Goal: Contribute content

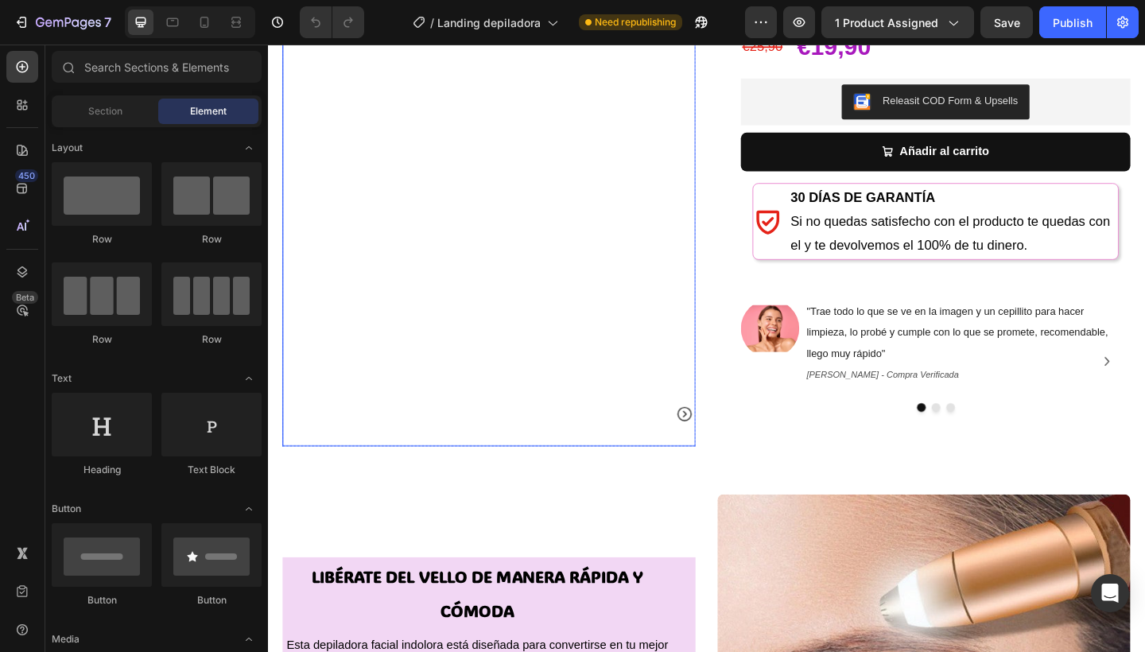
scroll to position [140, 0]
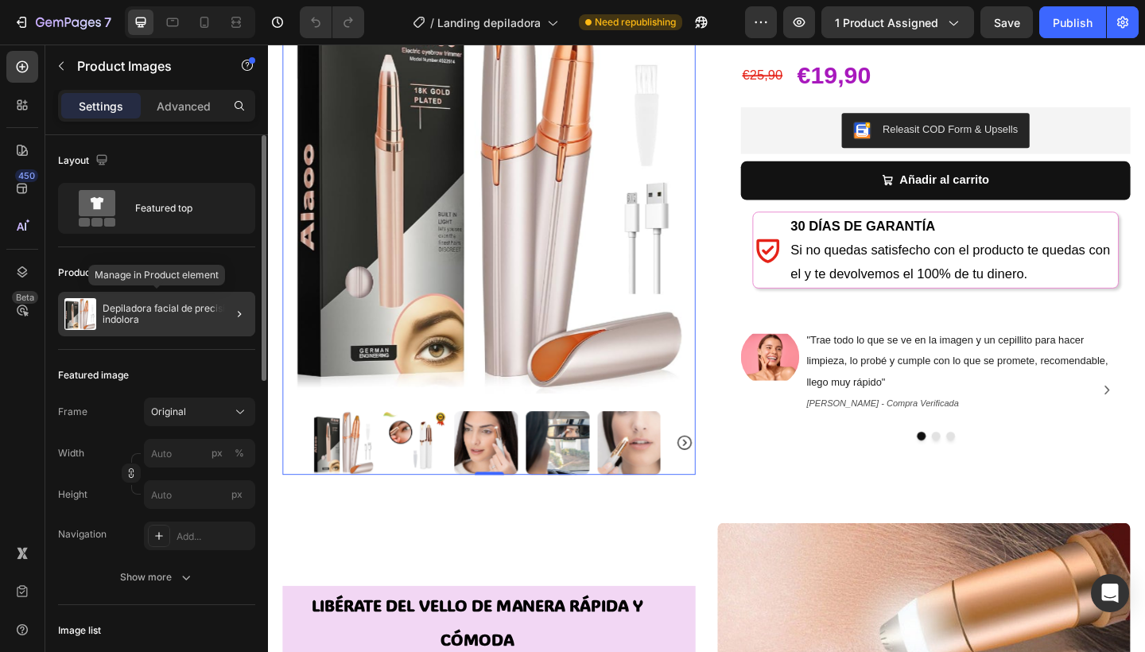
click at [160, 308] on p "Depiladora facial de precisión indolora" at bounding box center [176, 314] width 146 height 22
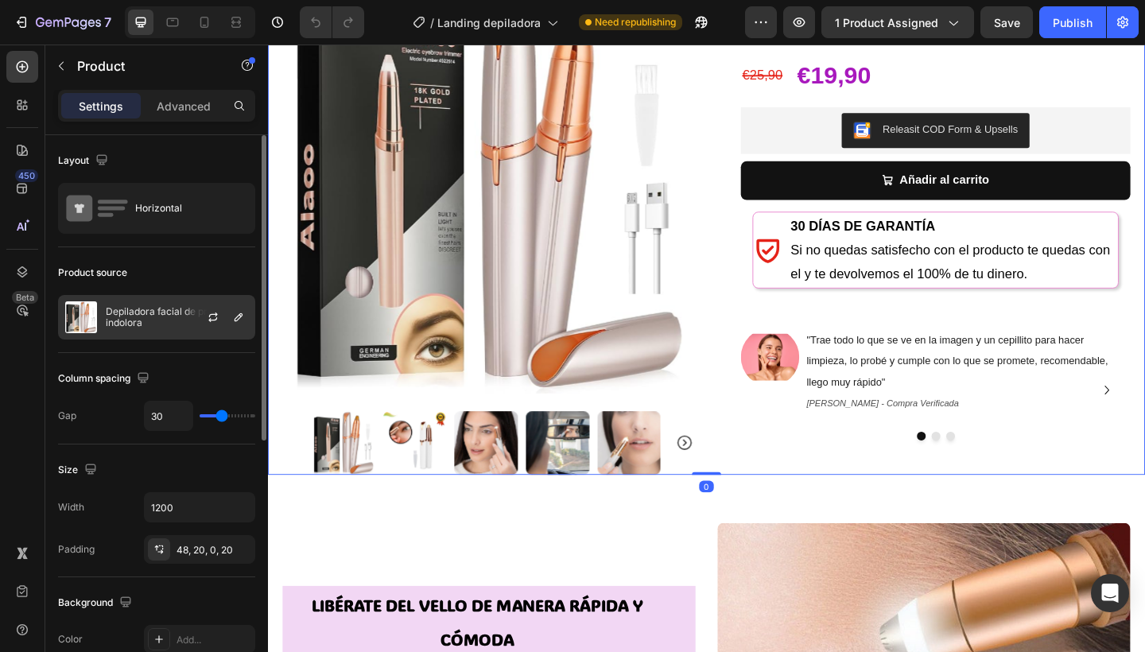
click at [153, 316] on p "Depiladora facial de precisión indolora" at bounding box center [177, 317] width 142 height 22
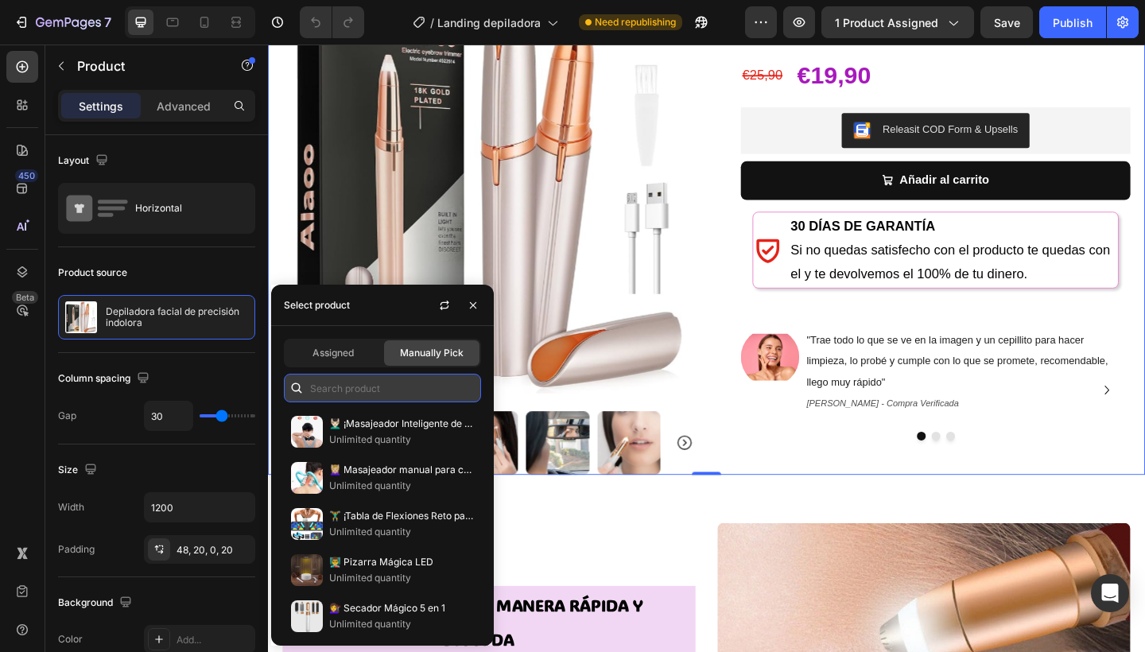
click at [357, 394] on input "text" at bounding box center [382, 388] width 197 height 29
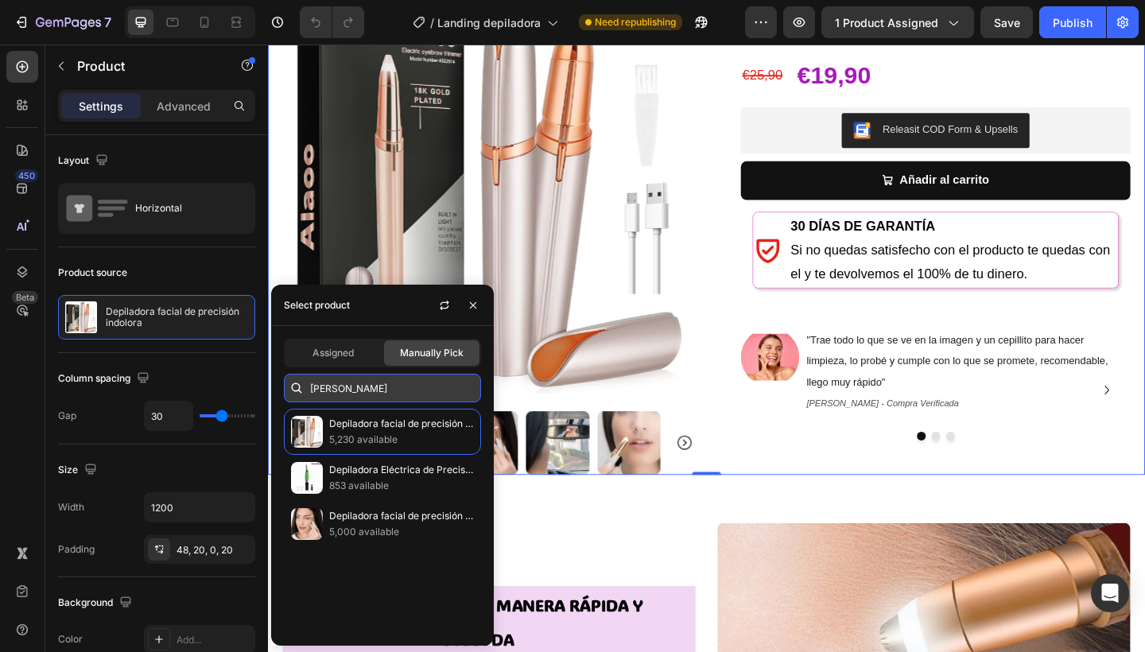
type input "[PERSON_NAME]"
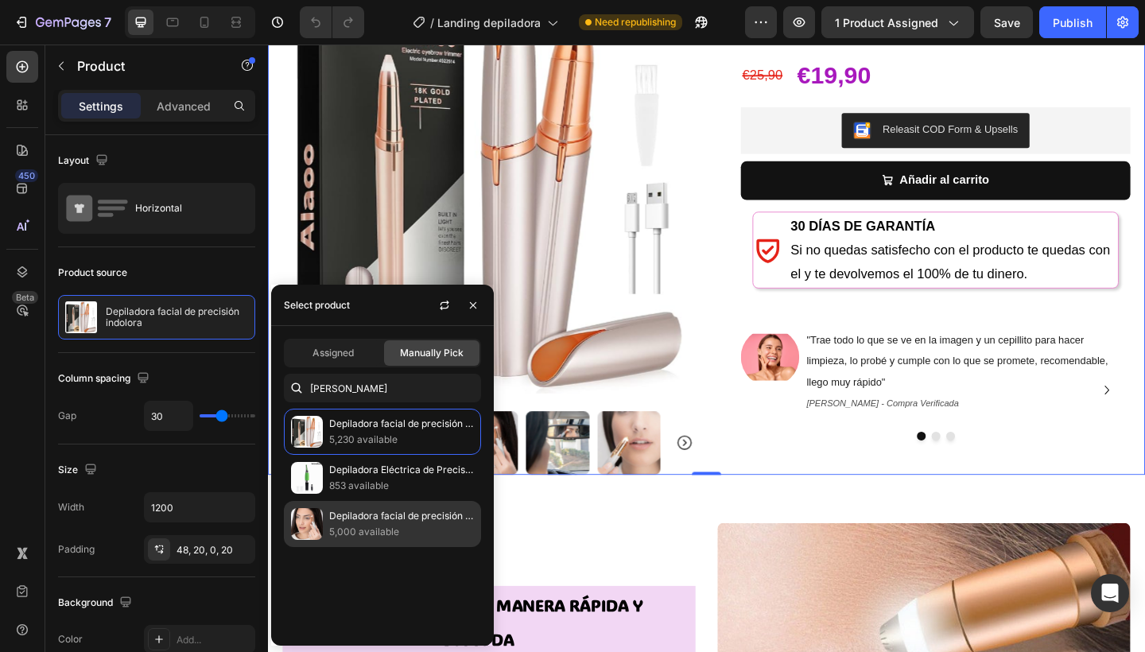
drag, startPoint x: 357, startPoint y: 394, endPoint x: 378, endPoint y: 521, distance: 129.0
click at [378, 521] on p "Depiladora facial de precisión indolora RECARGABLE" at bounding box center [401, 516] width 145 height 16
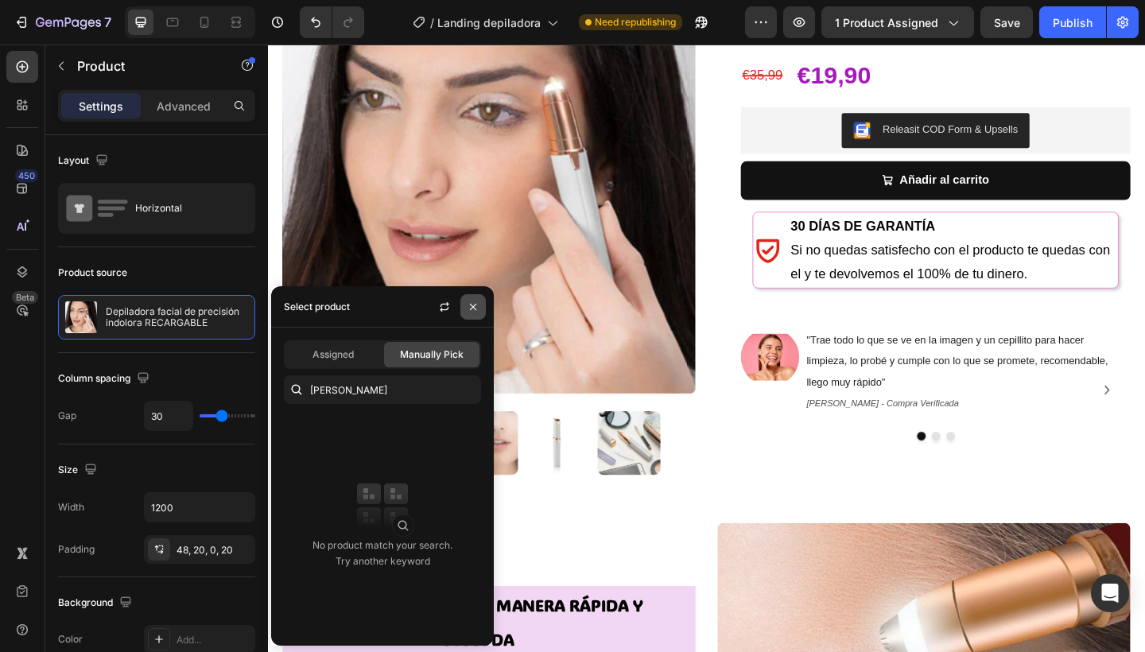
click at [471, 309] on icon "button" at bounding box center [473, 306] width 6 height 6
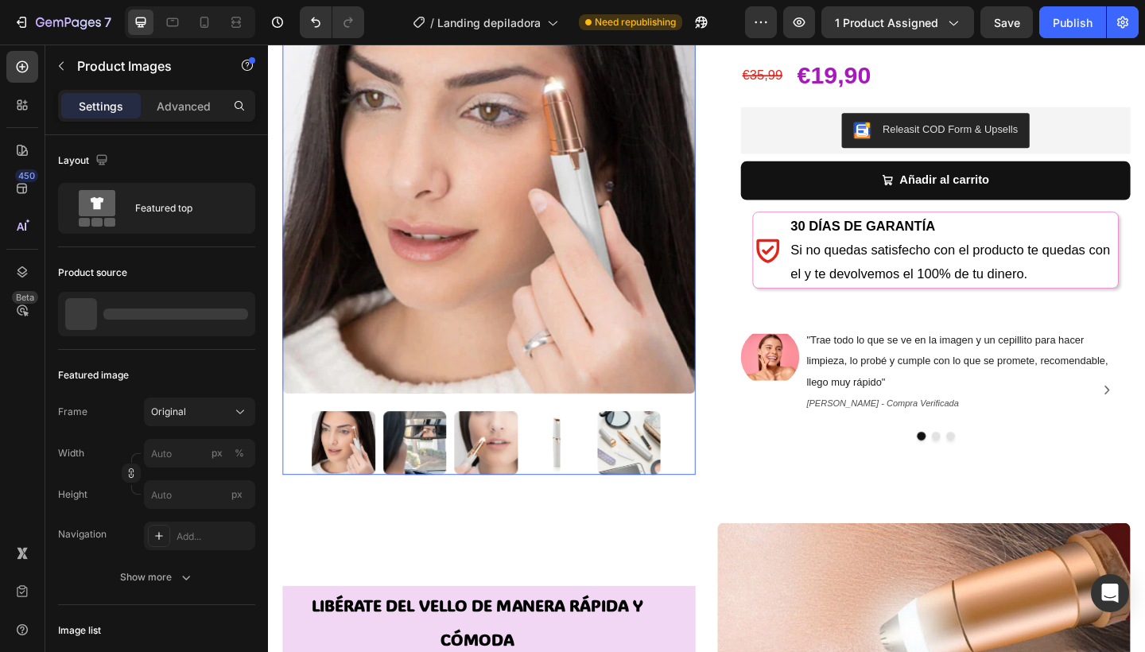
drag, startPoint x: 541, startPoint y: 465, endPoint x: 582, endPoint y: 471, distance: 41.7
click at [541, 465] on div at bounding box center [509, 478] width 386 height 69
click at [463, 459] on div at bounding box center [509, 478] width 386 height 69
click at [502, 459] on img at bounding box center [505, 478] width 69 height 69
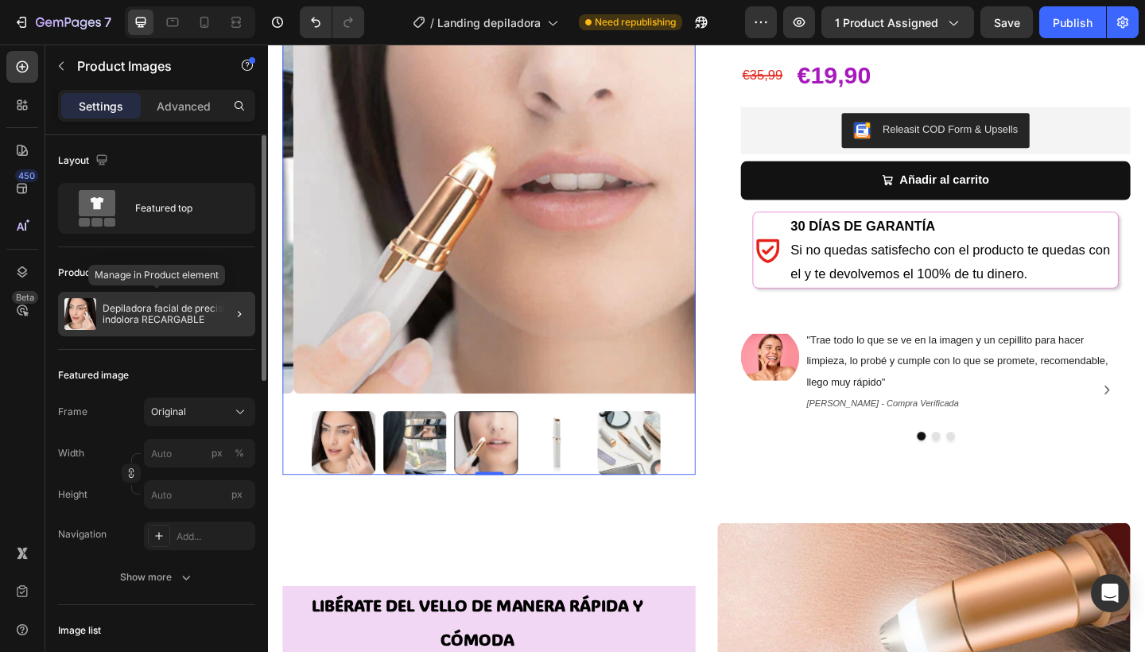
click at [208, 320] on p "Depiladora facial de precisión indolora RECARGABLE" at bounding box center [176, 314] width 146 height 22
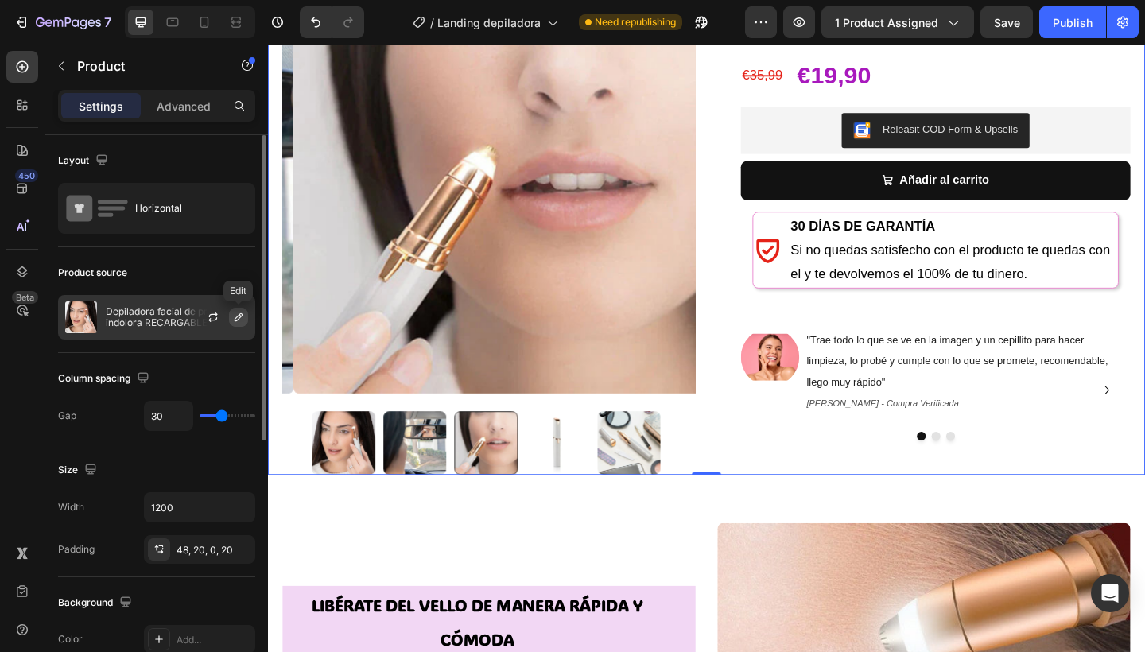
click at [238, 317] on icon "button" at bounding box center [238, 317] width 13 height 13
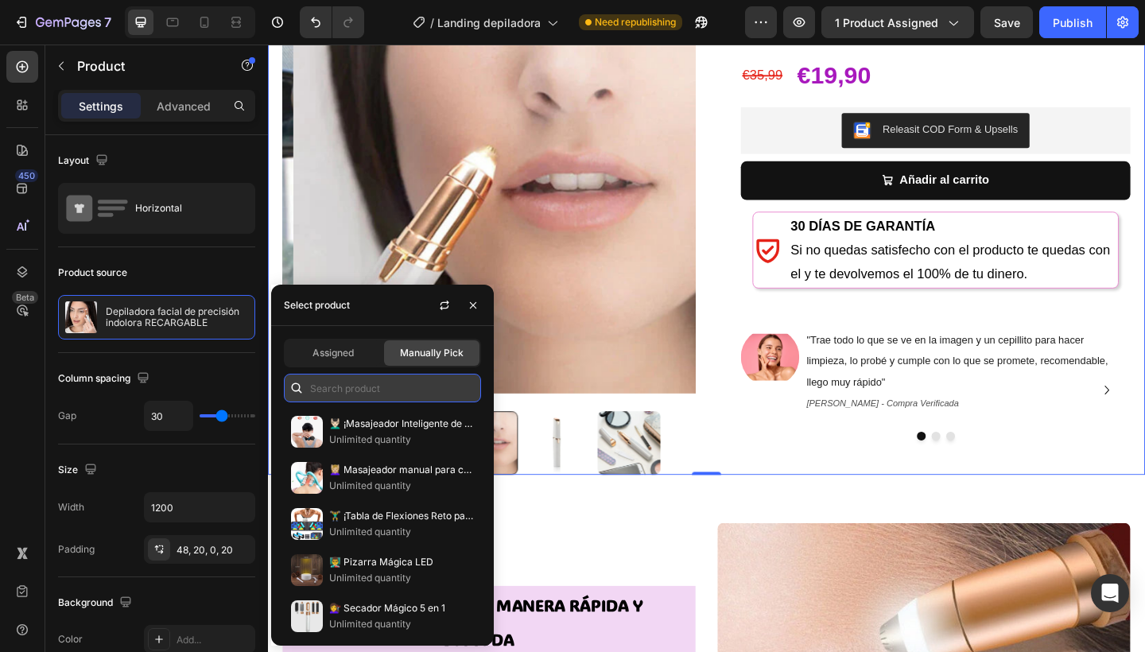
click at [316, 386] on input "text" at bounding box center [382, 388] width 197 height 29
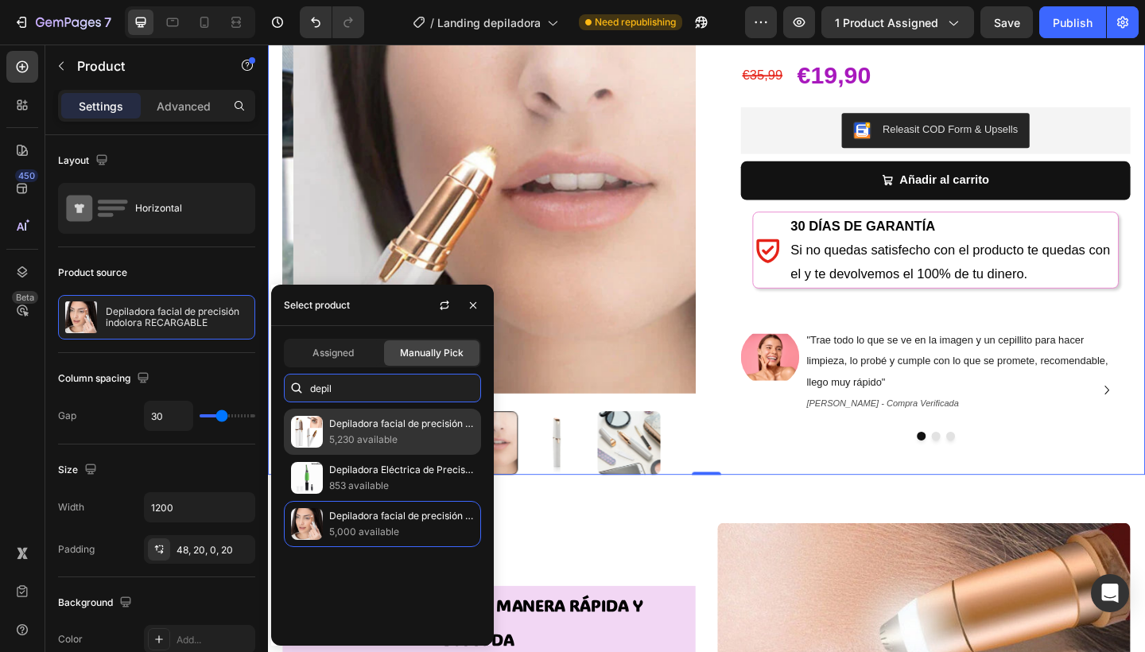
type input "depilarse"
drag, startPoint x: 352, startPoint y: 413, endPoint x: 378, endPoint y: 430, distance: 30.4
click at [378, 430] on p "Depiladora facial de precisión indolora" at bounding box center [401, 424] width 145 height 16
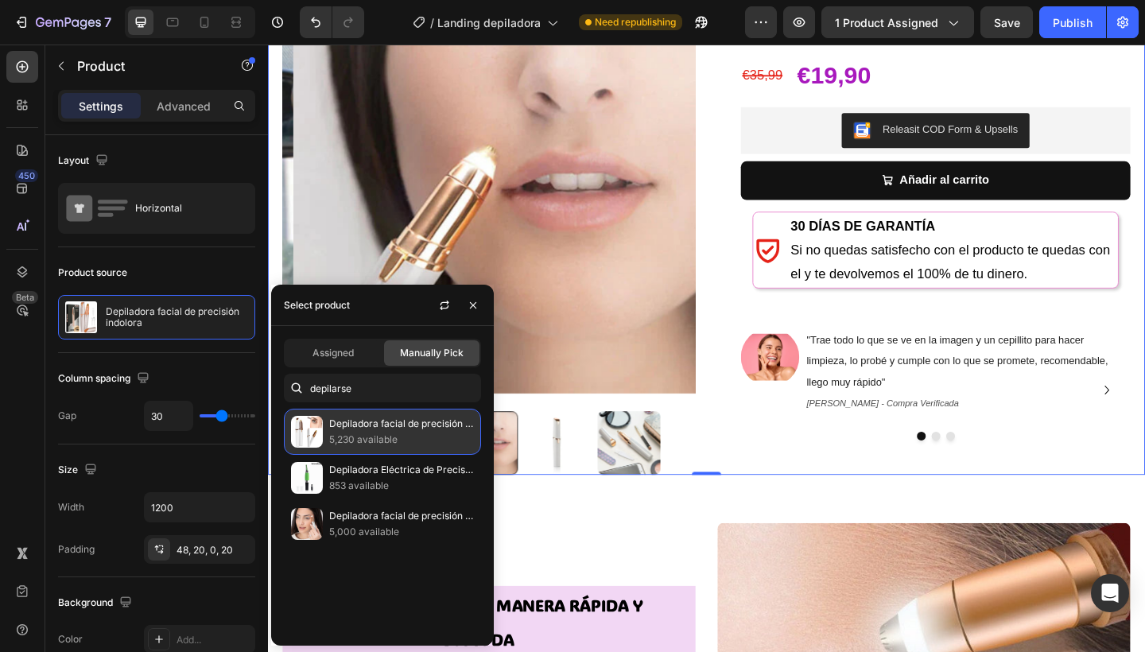
click at [378, 430] on p "Depiladora facial de precisión indolora" at bounding box center [401, 424] width 145 height 16
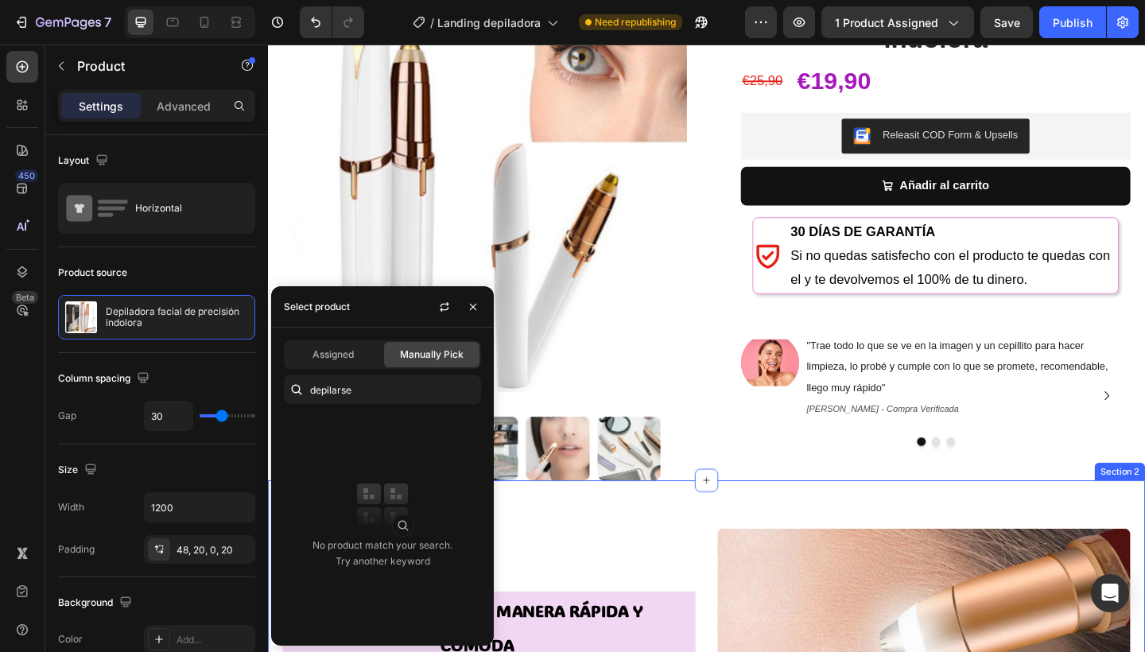
scroll to position [0, 0]
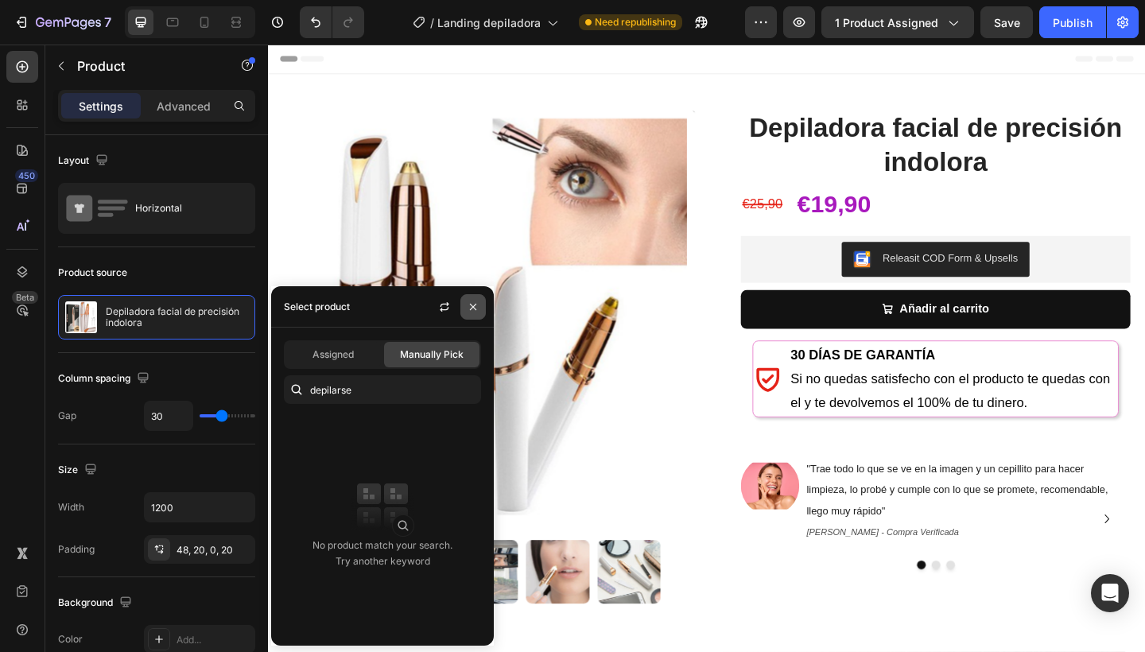
click at [474, 310] on icon "button" at bounding box center [473, 306] width 13 height 13
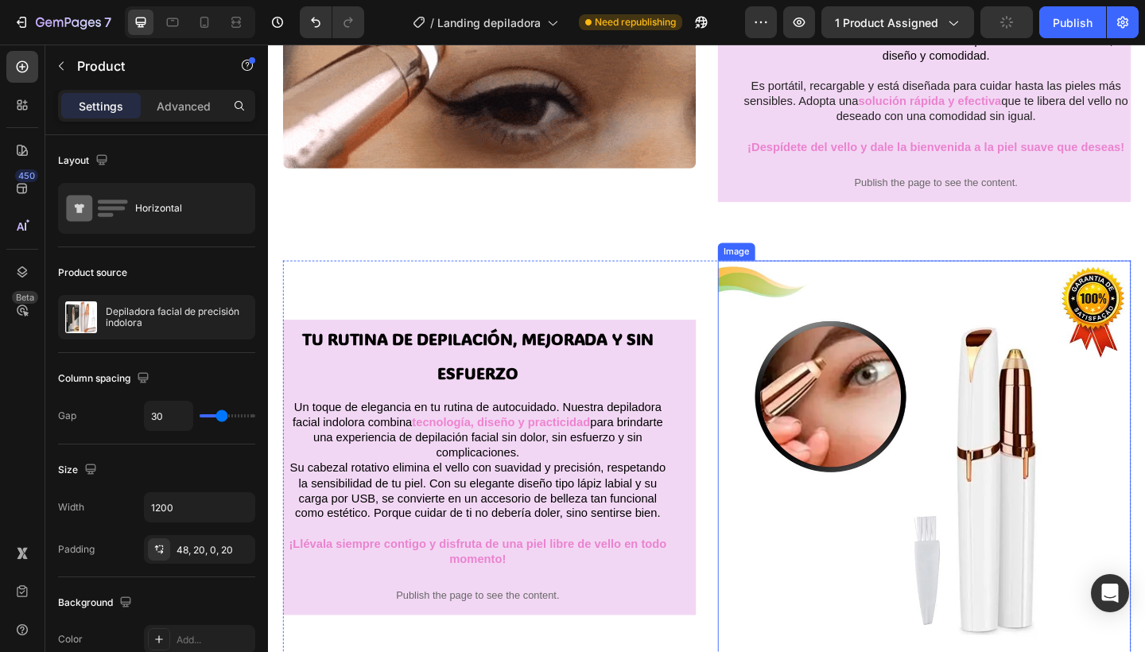
scroll to position [1431, 0]
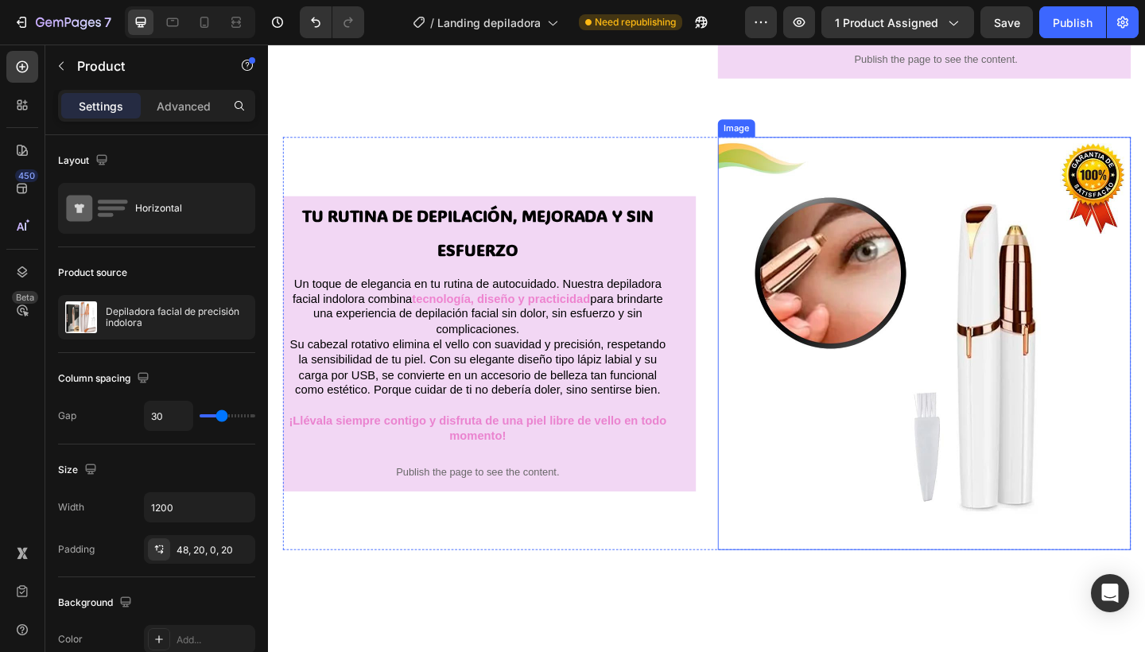
click at [925, 416] on img at bounding box center [981, 369] width 449 height 449
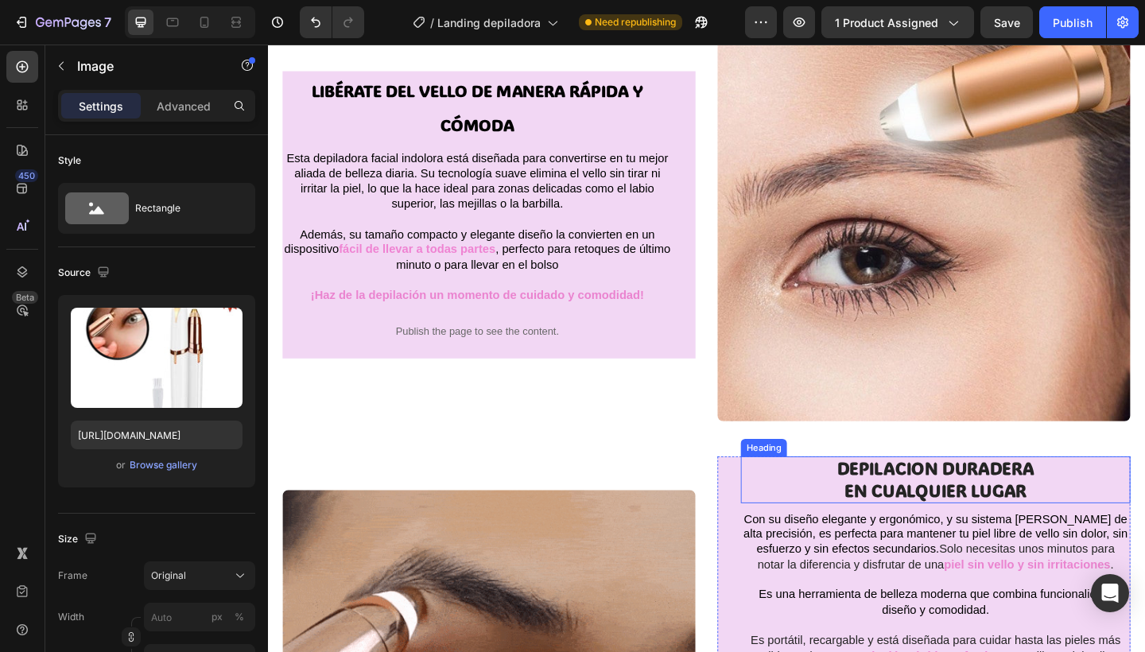
scroll to position [562, 0]
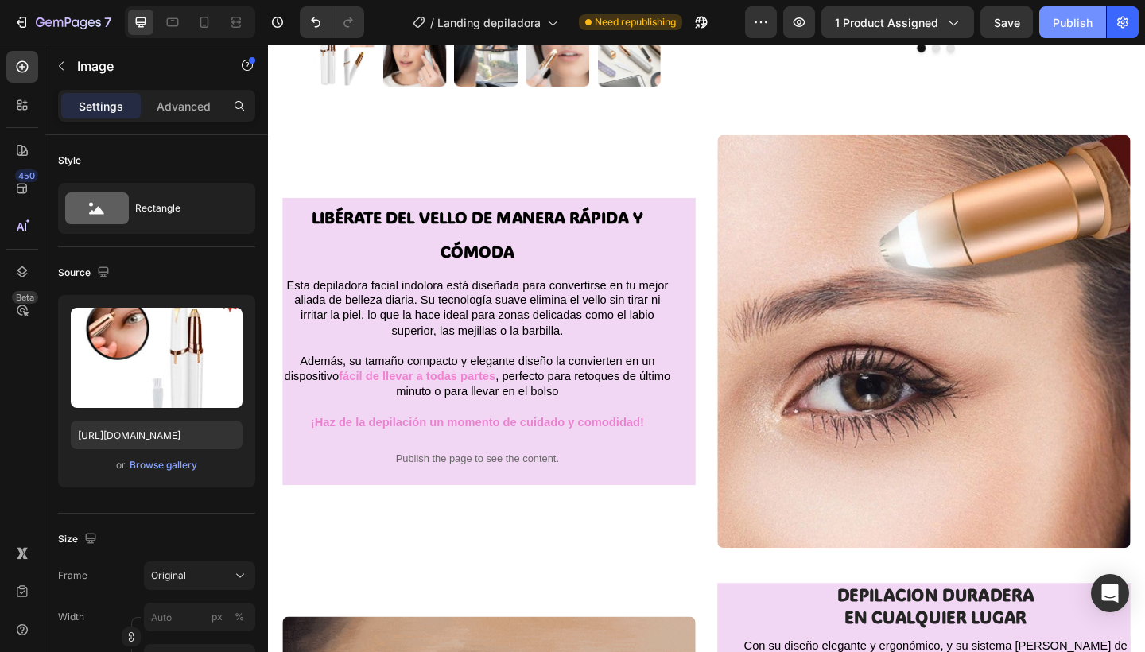
click at [1068, 21] on div "Publish" at bounding box center [1073, 22] width 40 height 17
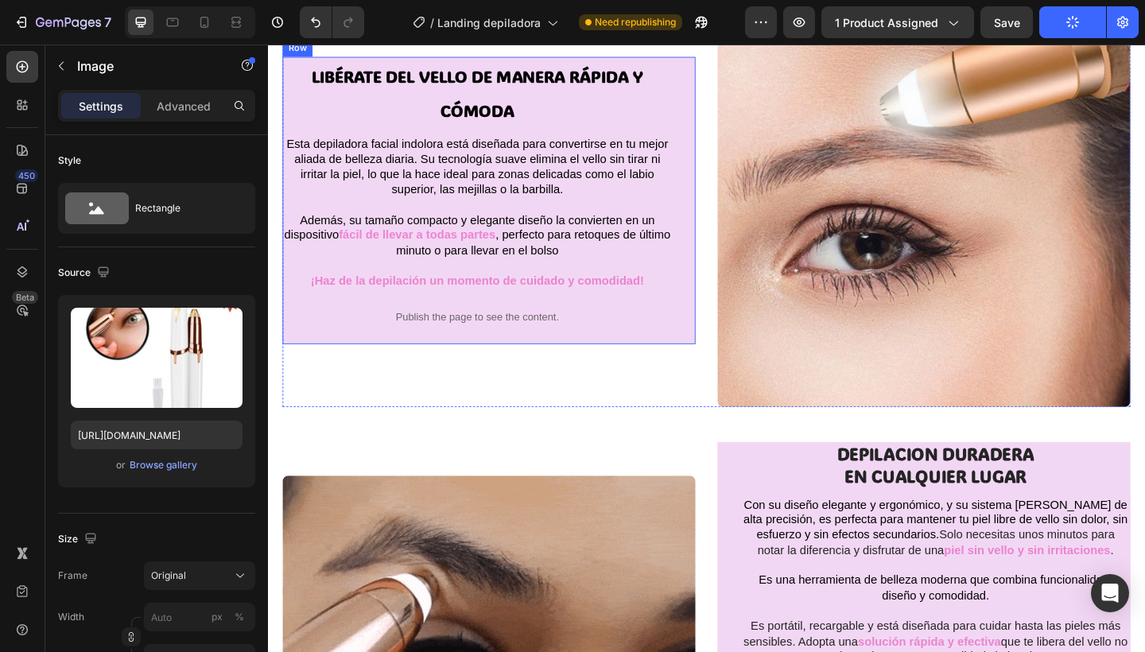
scroll to position [0, 0]
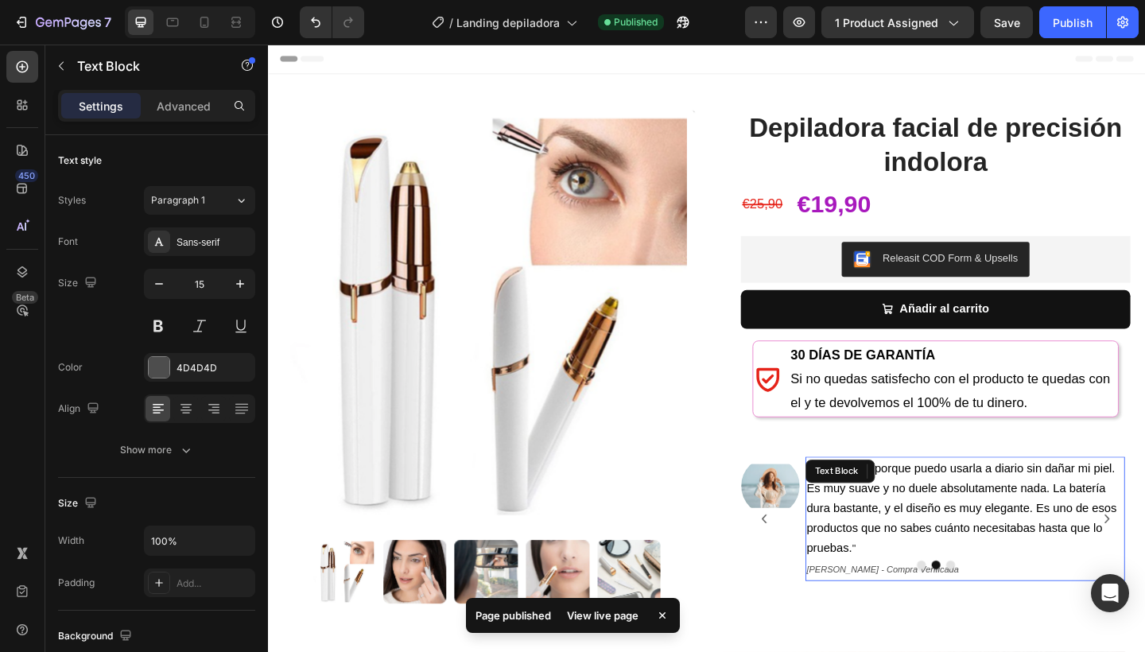
click at [1143, 527] on span "Me encanta porque puedo usarla a diario sin dañar mi piel. Es muy suave y no du…" at bounding box center [1022, 548] width 337 height 100
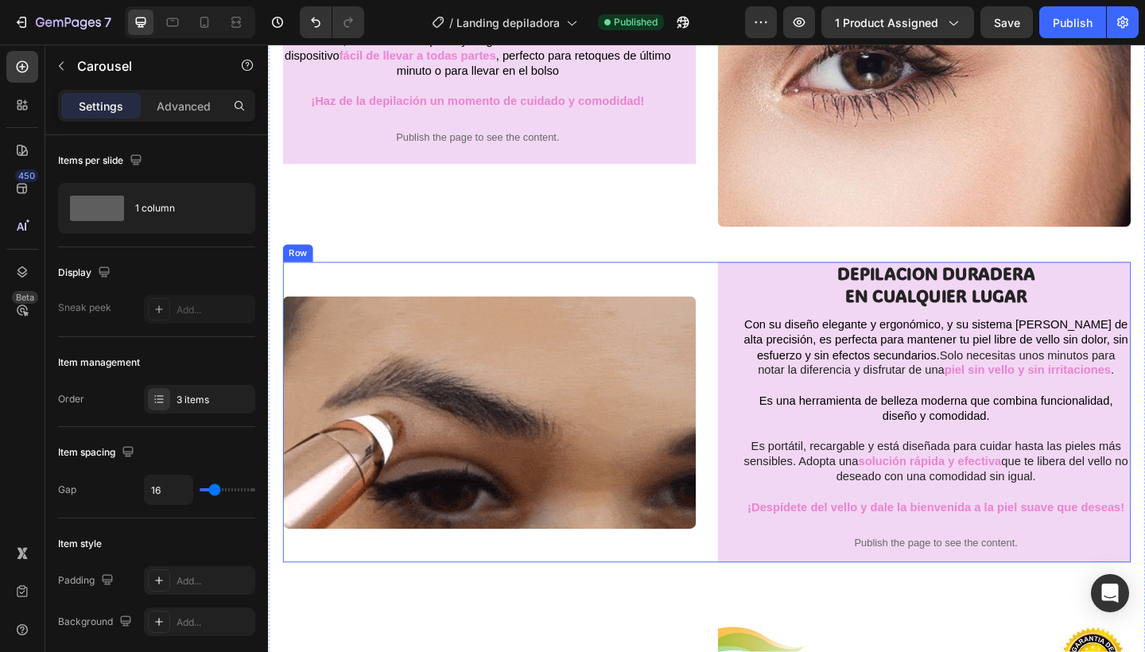
scroll to position [932, 0]
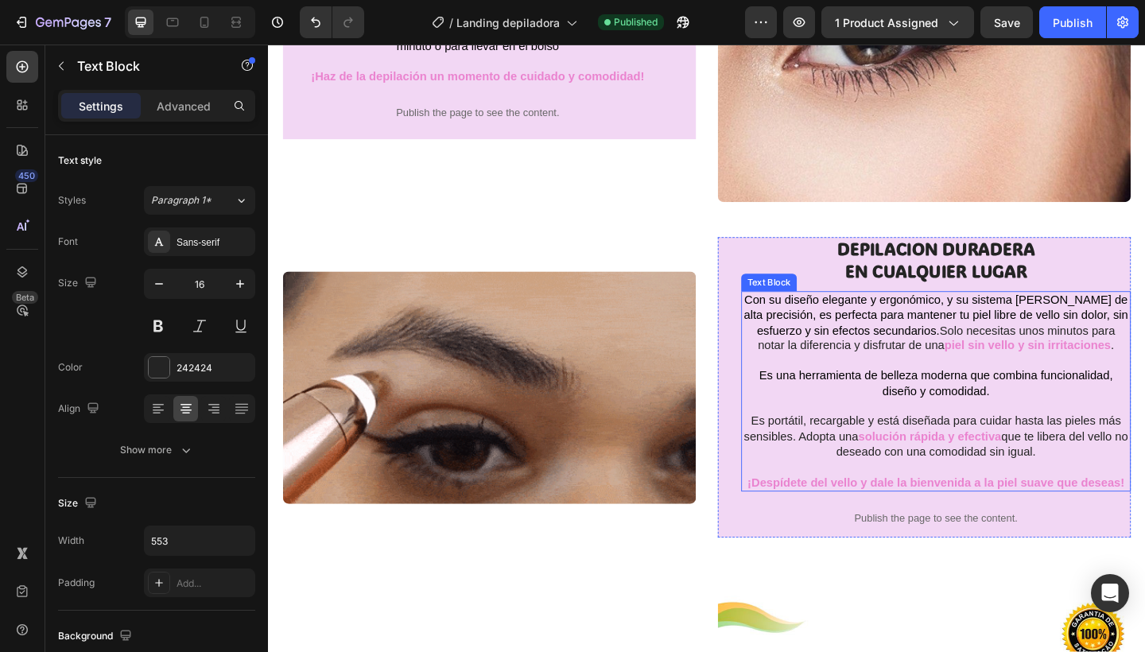
click at [892, 448] on span "Es portátil, recargable y está diseñada para cuidar hasta las pieles más sensib…" at bounding box center [990, 463] width 410 height 30
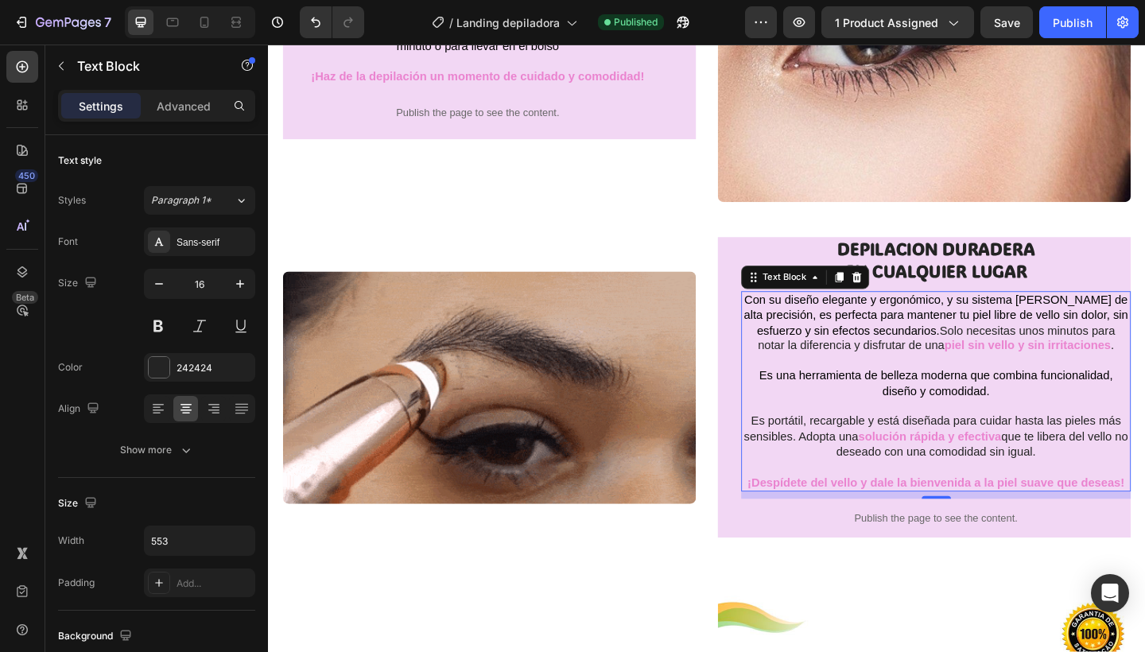
click at [908, 448] on span "Es portátil, recargable y está diseñada para cuidar hasta las pieles más sensib…" at bounding box center [990, 463] width 410 height 30
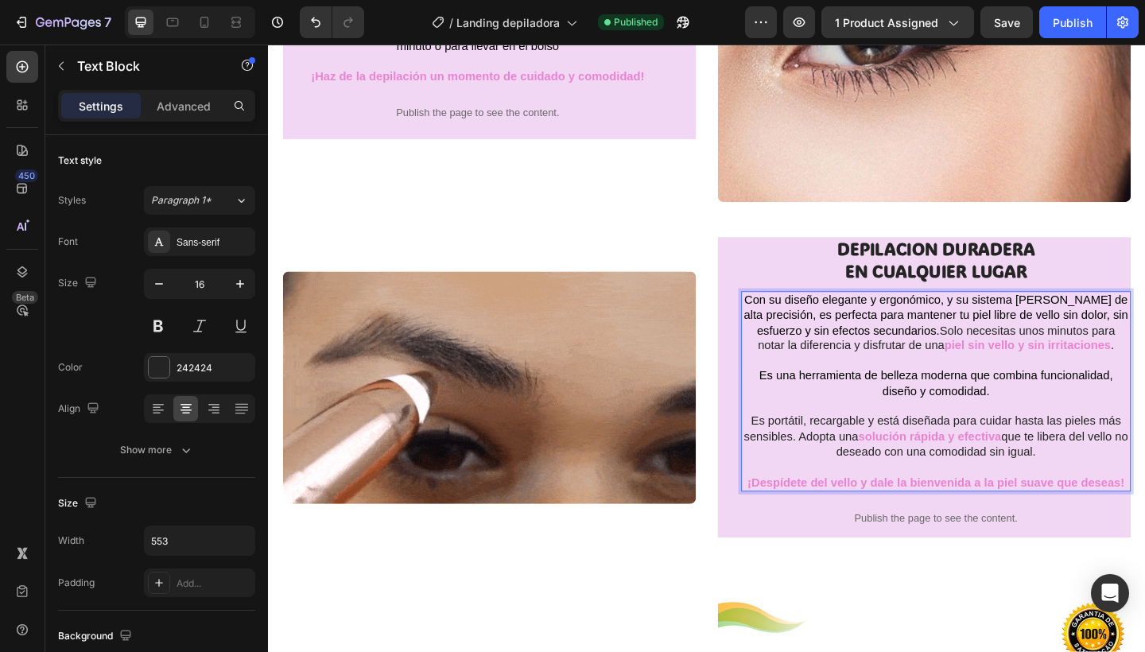
click at [903, 448] on span "Es portátil, recargable y está diseñada para cuidar hasta las pieles más sensib…" at bounding box center [990, 463] width 410 height 30
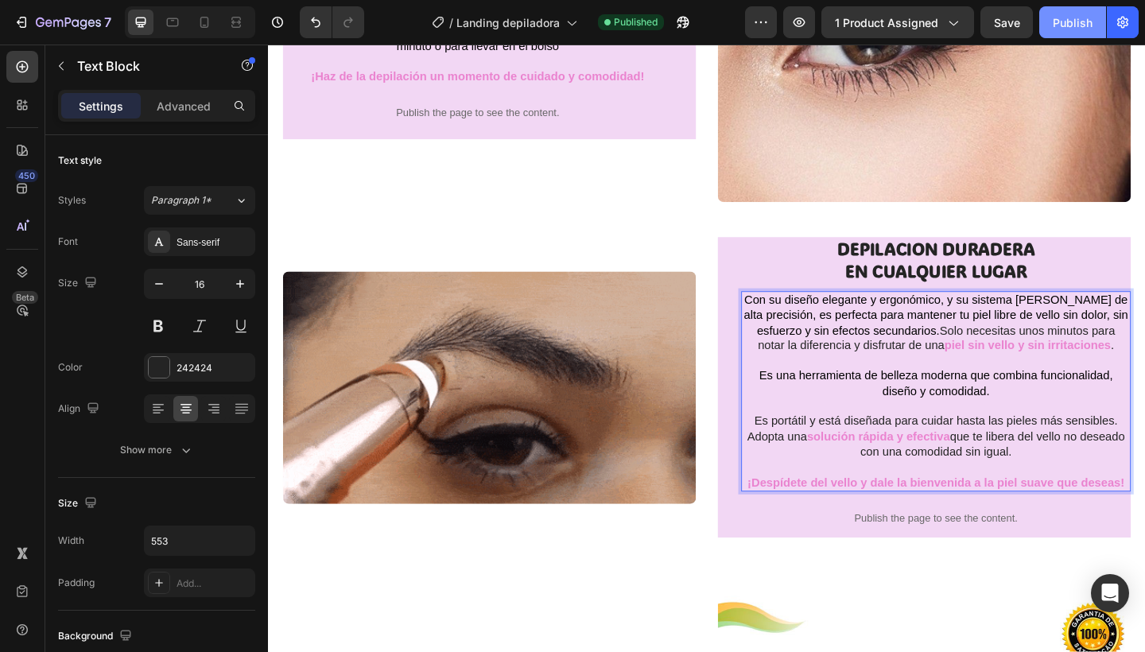
click at [1084, 25] on div "Publish" at bounding box center [1073, 22] width 40 height 17
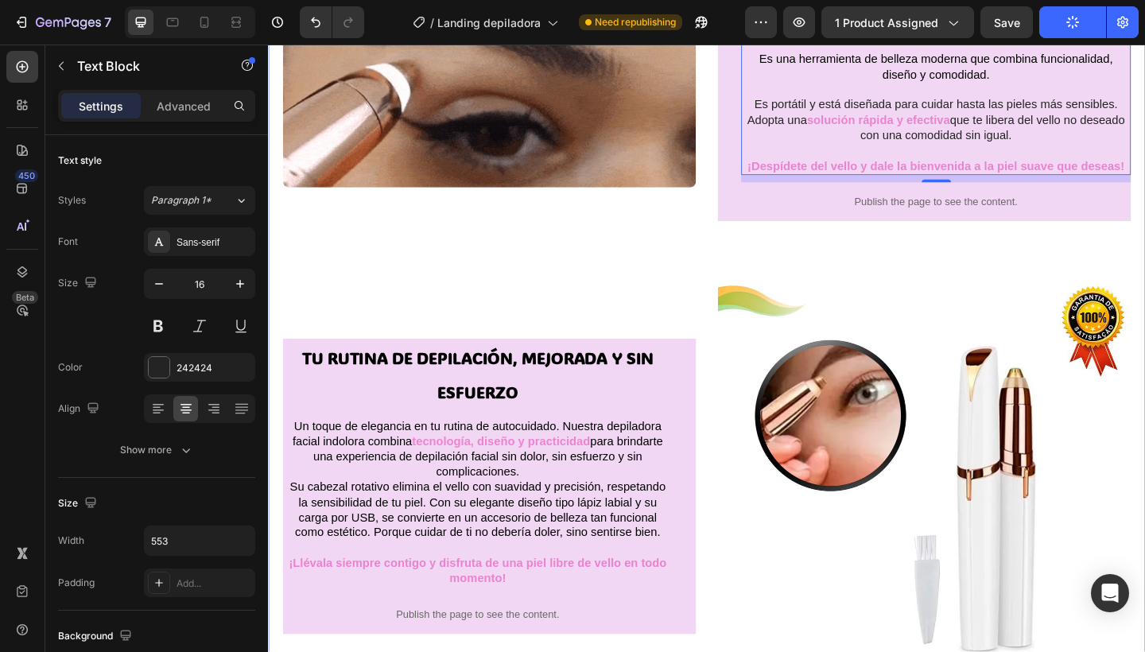
scroll to position [1381, 0]
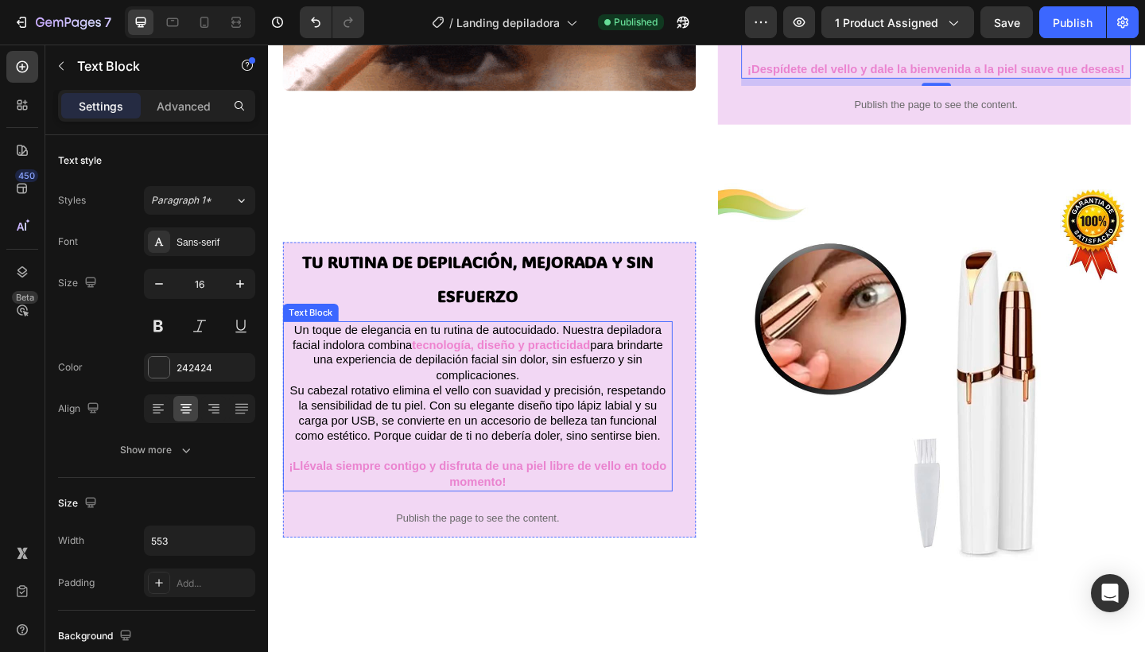
click at [380, 438] on span "Su cabezal rotativo elimina el vello con suavidad y precisión, respetando la se…" at bounding box center [495, 445] width 409 height 63
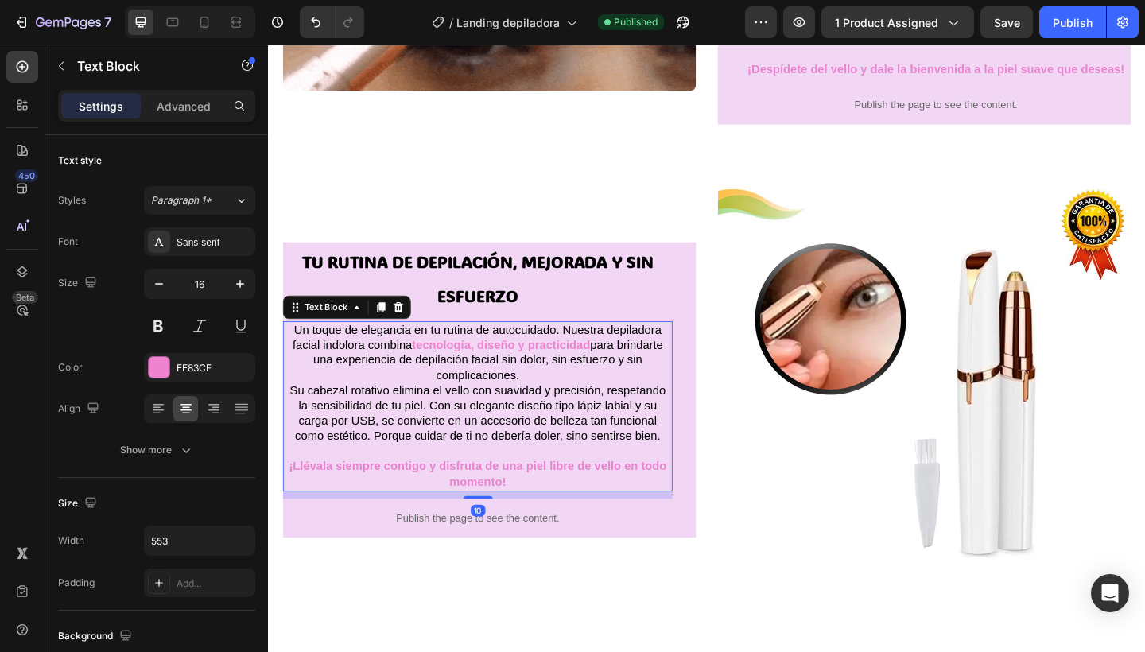
click at [382, 438] on span "Su cabezal rotativo elimina el vello con suavidad y precisión, respetando la se…" at bounding box center [495, 445] width 409 height 63
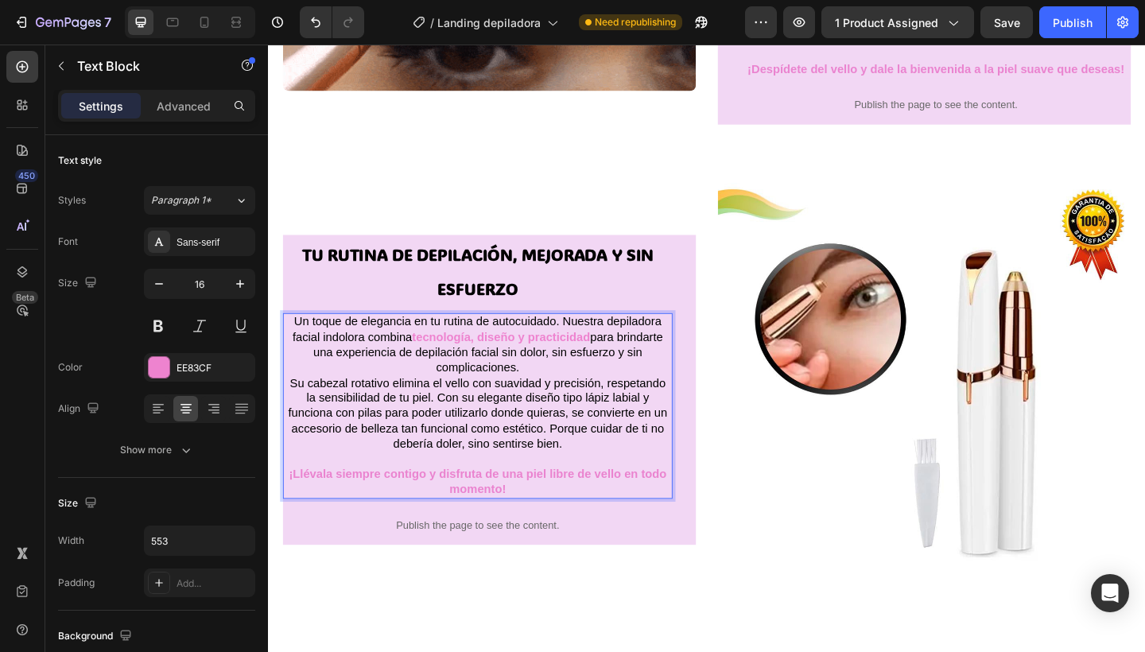
click at [684, 410] on p "Un toque de elegancia en tu rutina de autocuidado. Nuestra depiladora facial in…" at bounding box center [495, 413] width 421 height 149
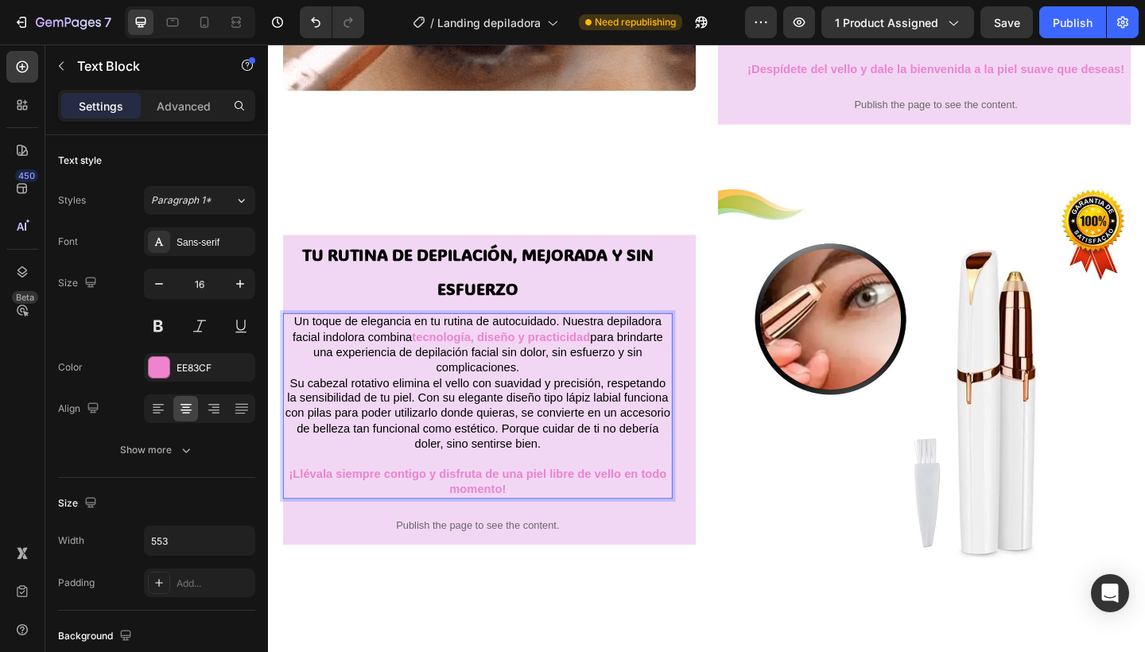
click at [699, 411] on span "Su cabezal rotativo elimina el vello con suavidad y precisión, respetando la se…" at bounding box center [495, 445] width 419 height 79
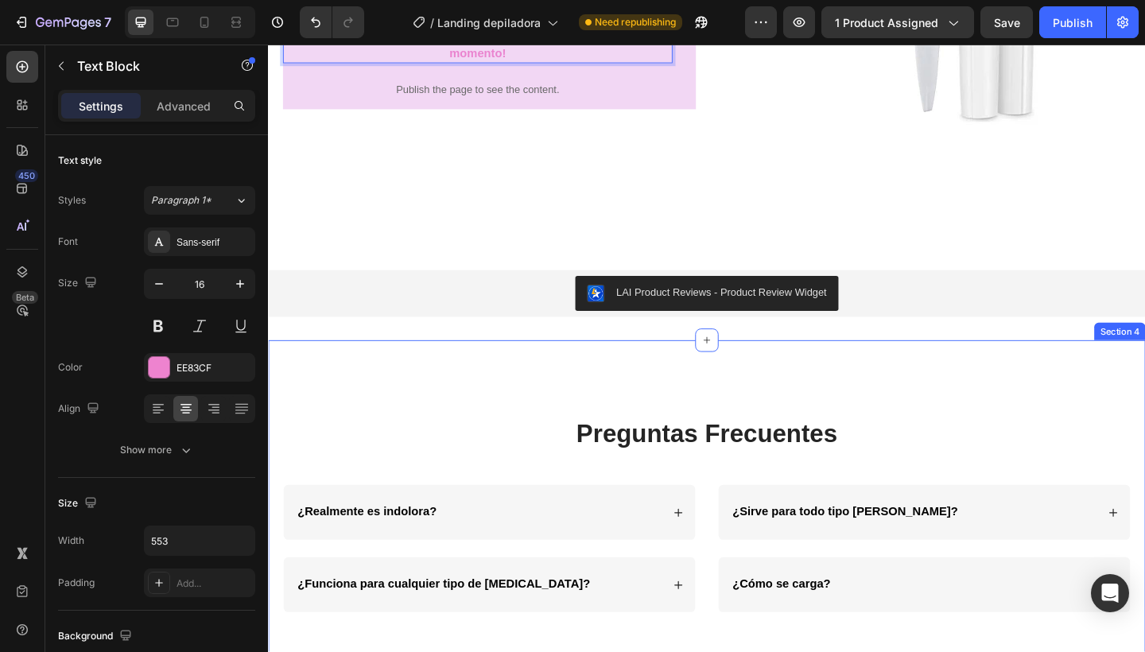
scroll to position [1916, 0]
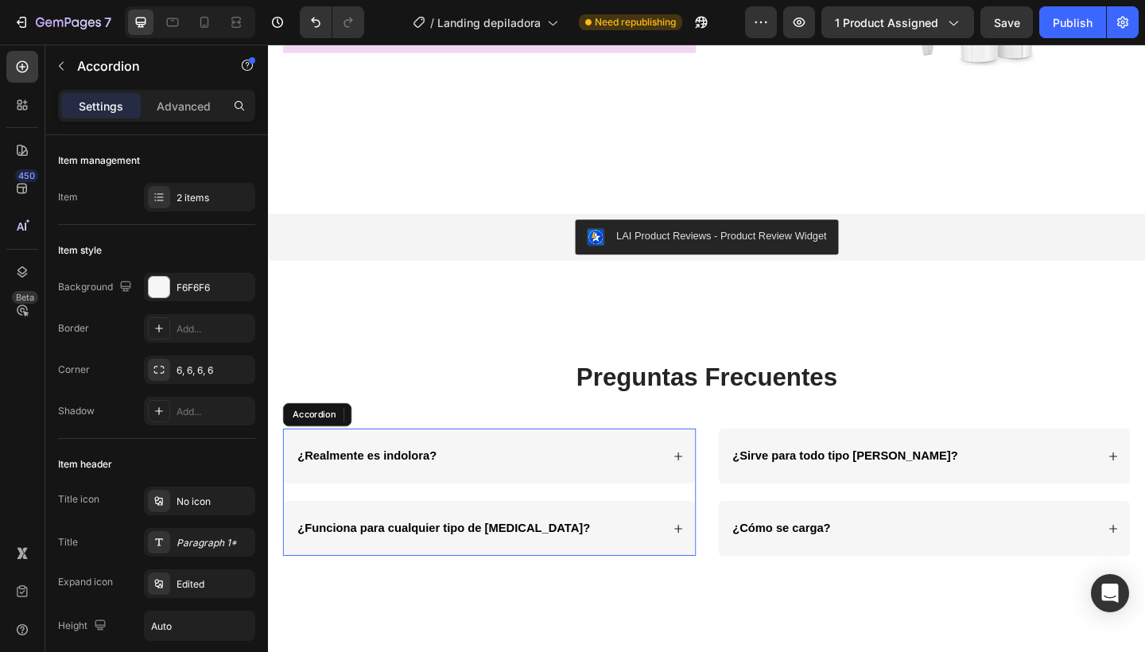
click at [710, 488] on icon at bounding box center [714, 492] width 9 height 9
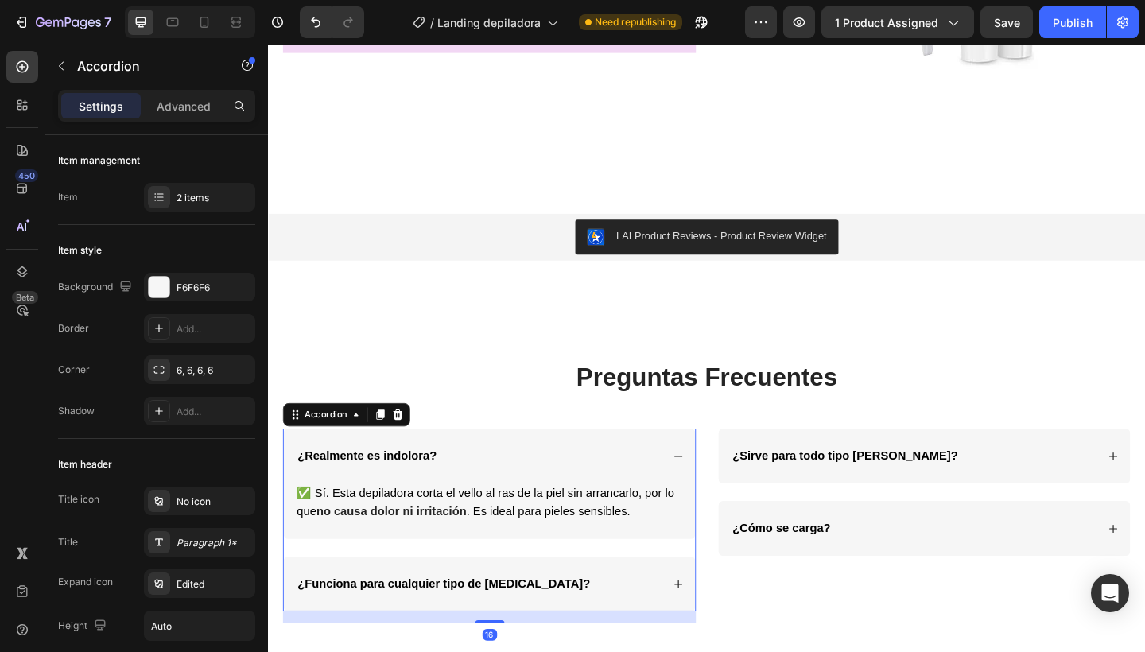
click at [708, 487] on icon at bounding box center [713, 492] width 11 height 11
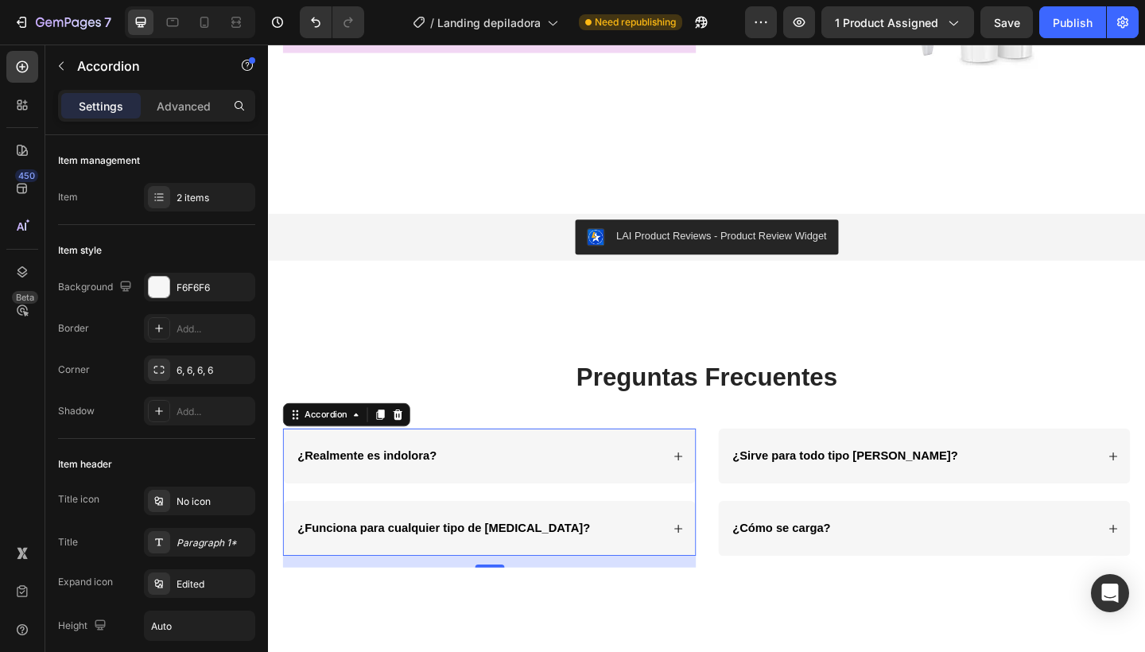
click at [710, 566] on icon at bounding box center [713, 571] width 11 height 11
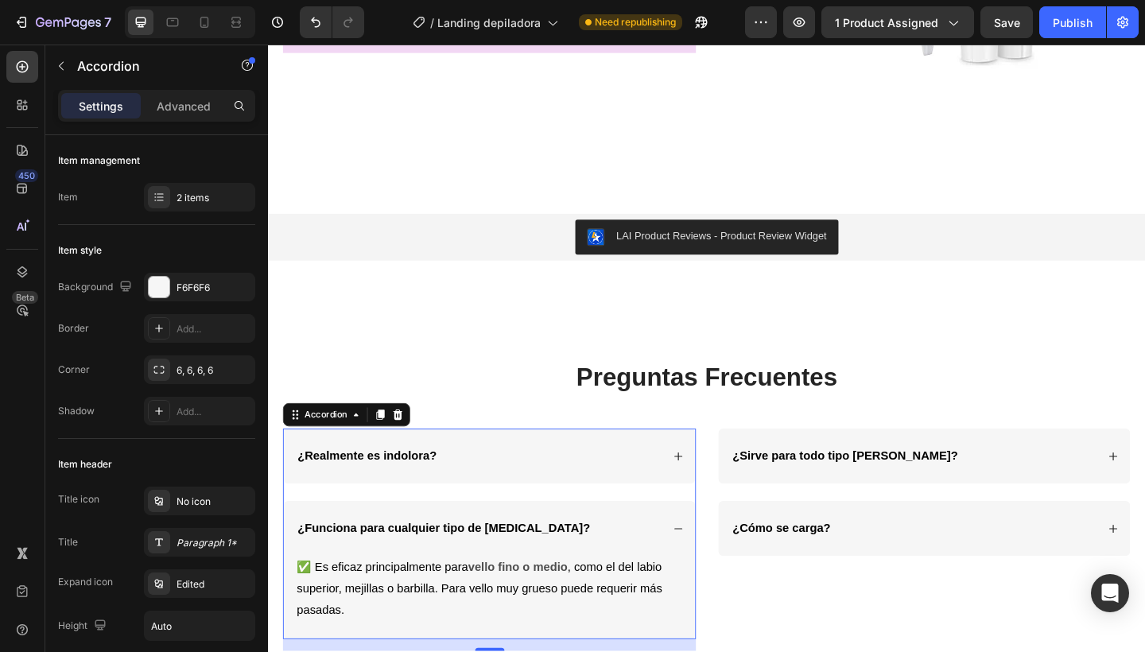
click at [710, 566] on icon at bounding box center [713, 571] width 11 height 11
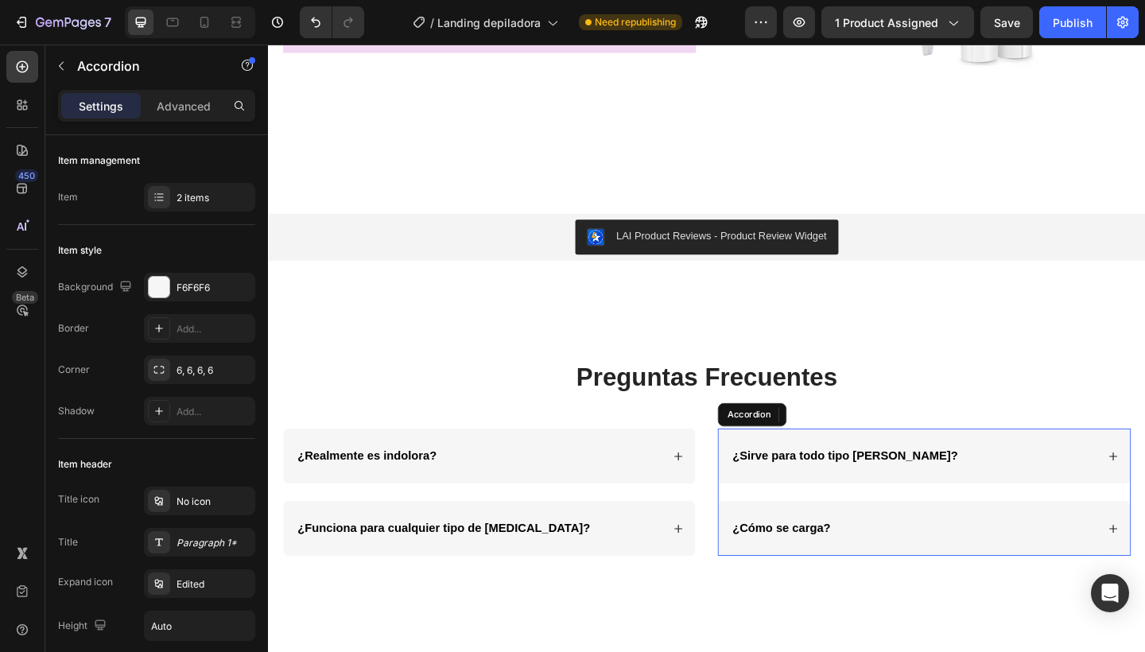
click at [843, 564] on strong "¿Cómo se carga?" at bounding box center [826, 571] width 107 height 14
click at [855, 564] on strong "¿Cómo se carga?" at bounding box center [826, 571] width 107 height 14
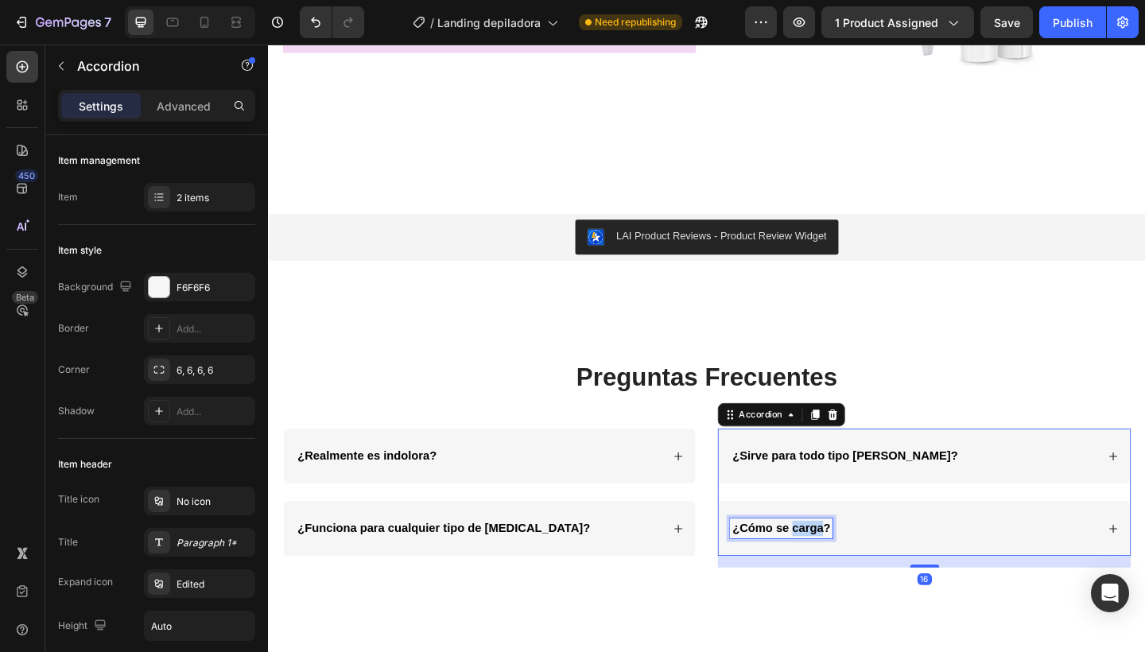
click at [855, 564] on strong "¿Cómo se carga?" at bounding box center [826, 571] width 107 height 14
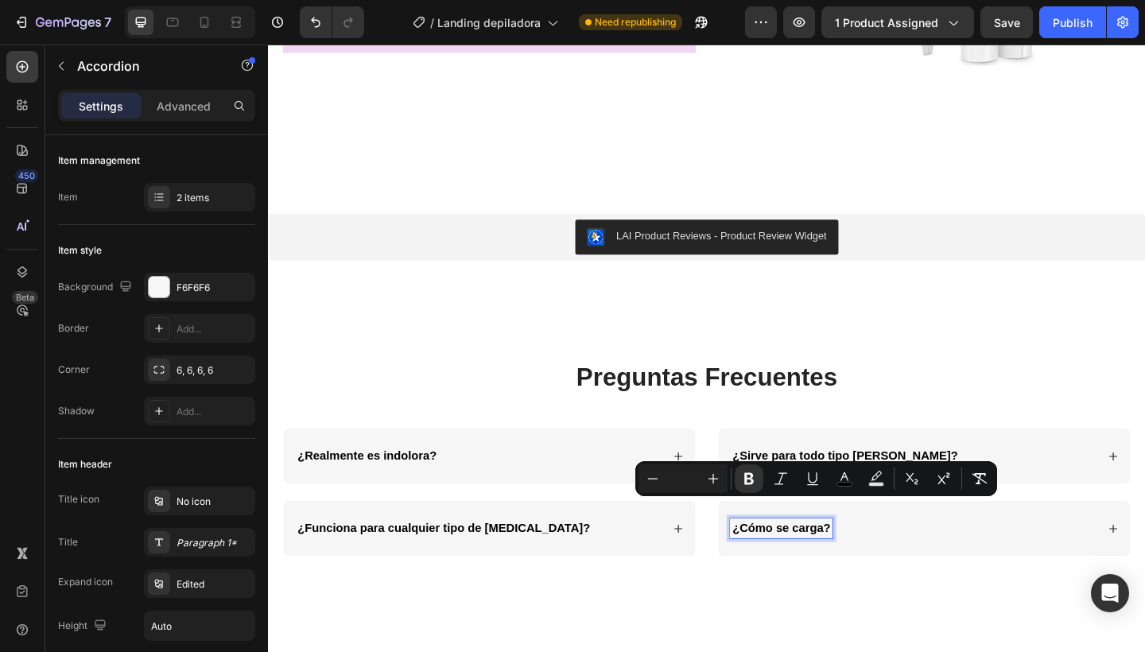
click at [874, 560] on div "¿Cómo se carga?" at bounding box center [825, 570] width 111 height 21
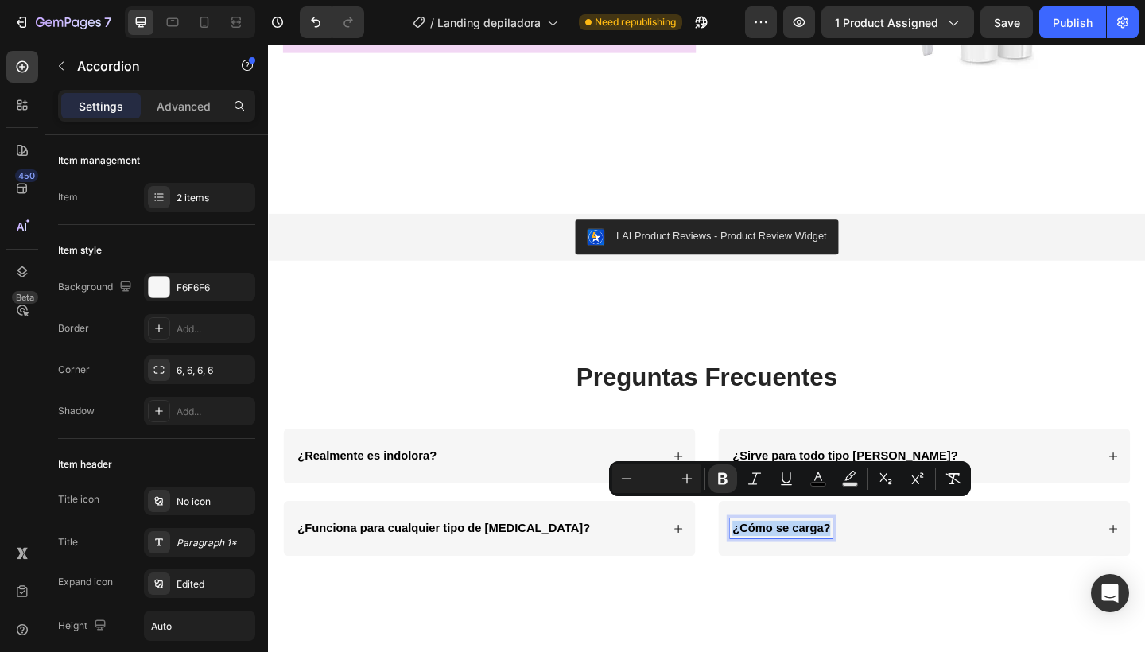
drag, startPoint x: 850, startPoint y: 550, endPoint x: 755, endPoint y: 549, distance: 94.6
click at [758, 549] on div "¿Cómo se carga?" at bounding box center [982, 571] width 448 height 60
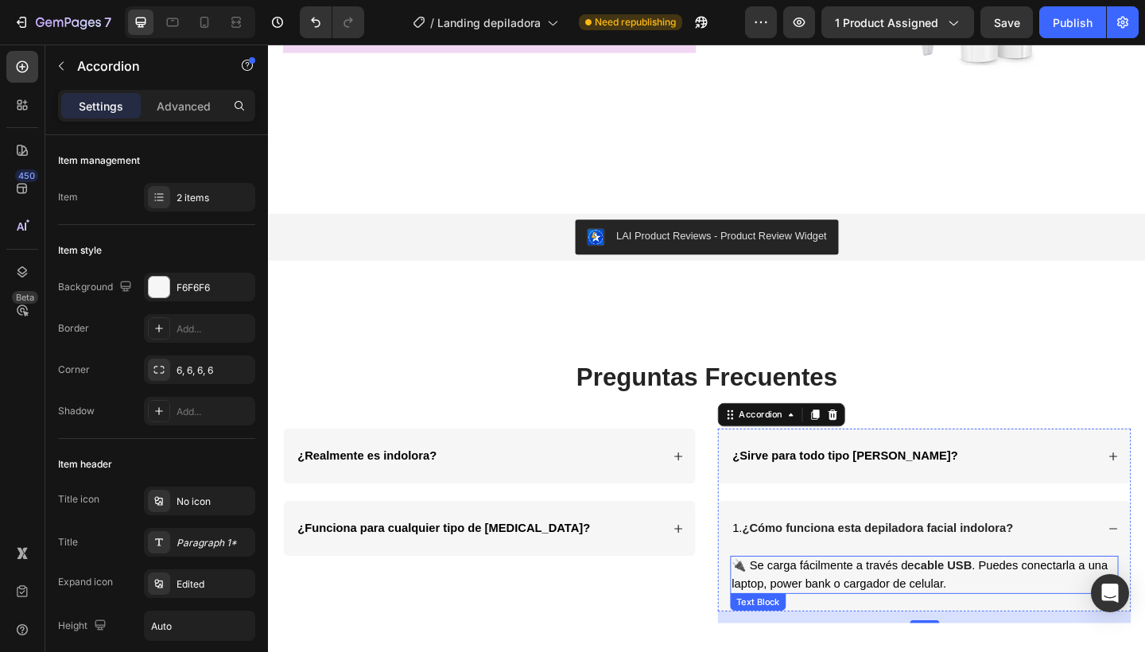
scroll to position [1913, 0]
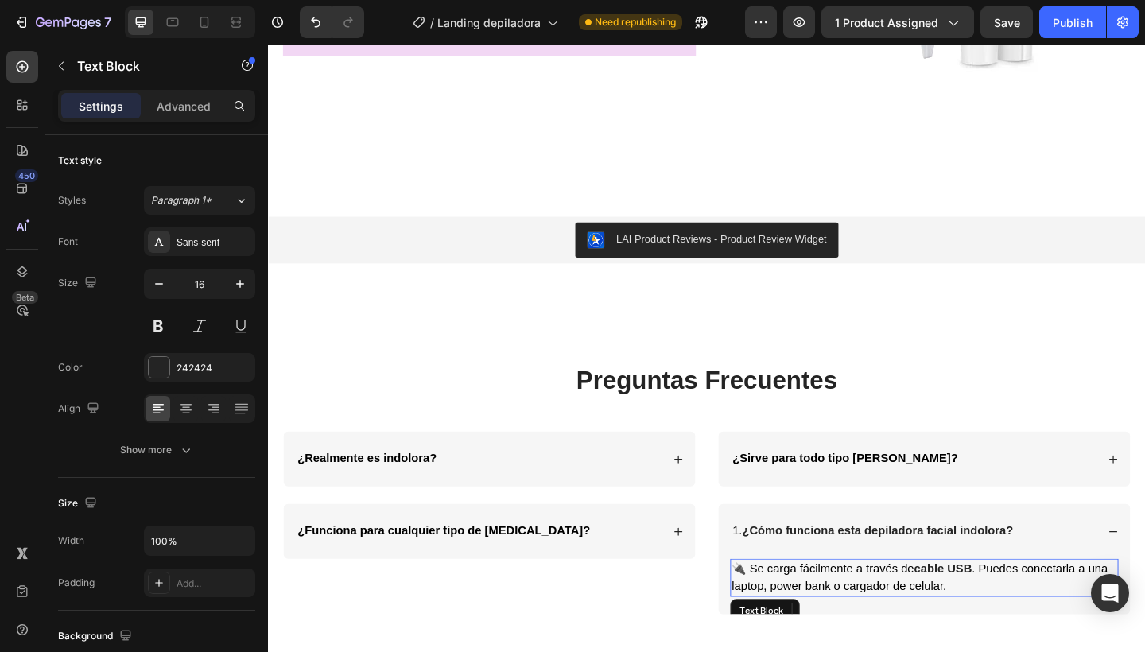
click at [1028, 615] on p "🔌 Se carga fácilmente a través de cable USB . Puedes conectarla a una laptop, p…" at bounding box center [981, 625] width 419 height 38
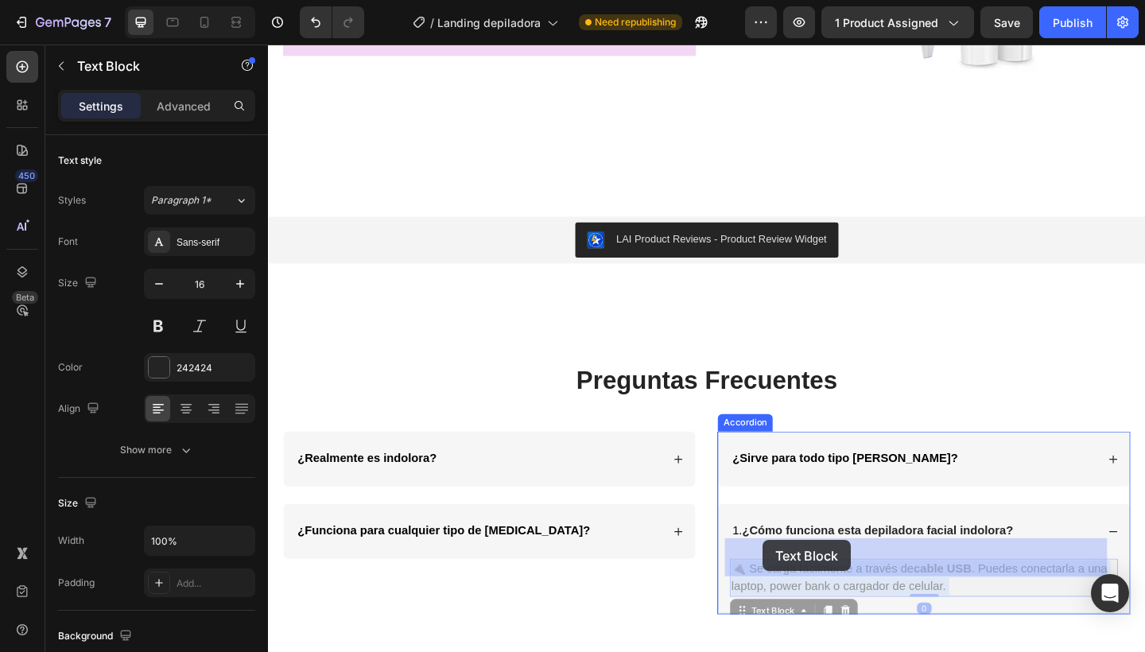
drag, startPoint x: 1033, startPoint y: 611, endPoint x: 807, endPoint y: 584, distance: 227.4
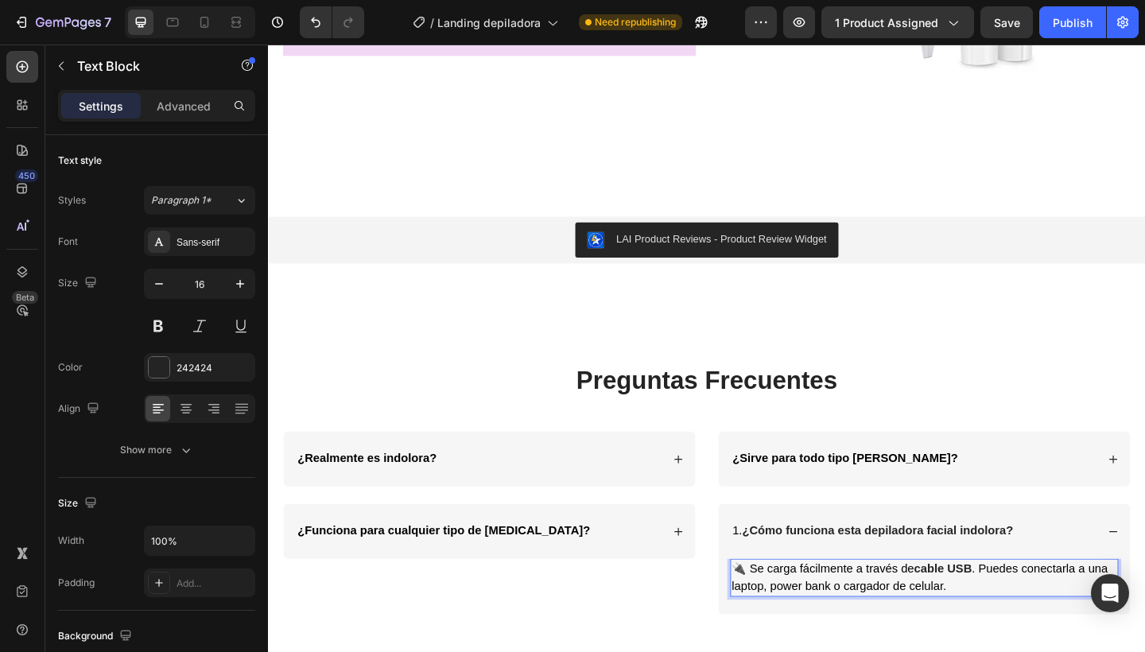
click at [788, 608] on span "🔌 Se carga fácilmente a través de" at bounding box center [871, 615] width 198 height 14
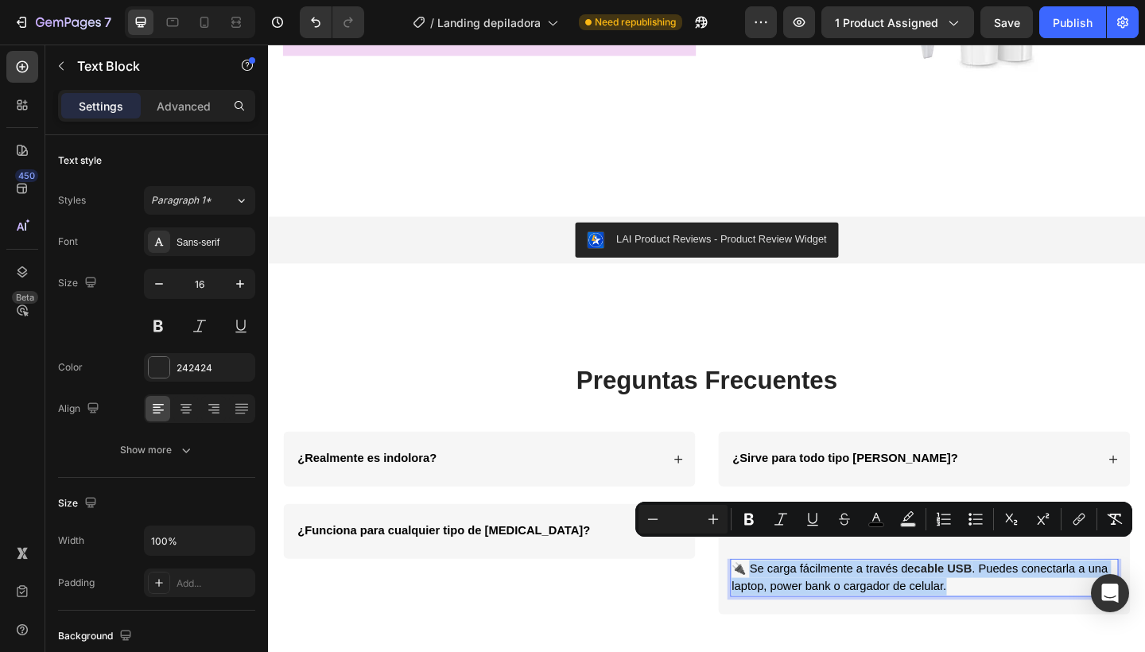
drag, startPoint x: 789, startPoint y: 593, endPoint x: 1037, endPoint y: 618, distance: 249.2
click at [1037, 618] on p "🔌 Se carga fácilmente a través de cable USB . Puedes conectarla a una laptop, p…" at bounding box center [981, 625] width 419 height 38
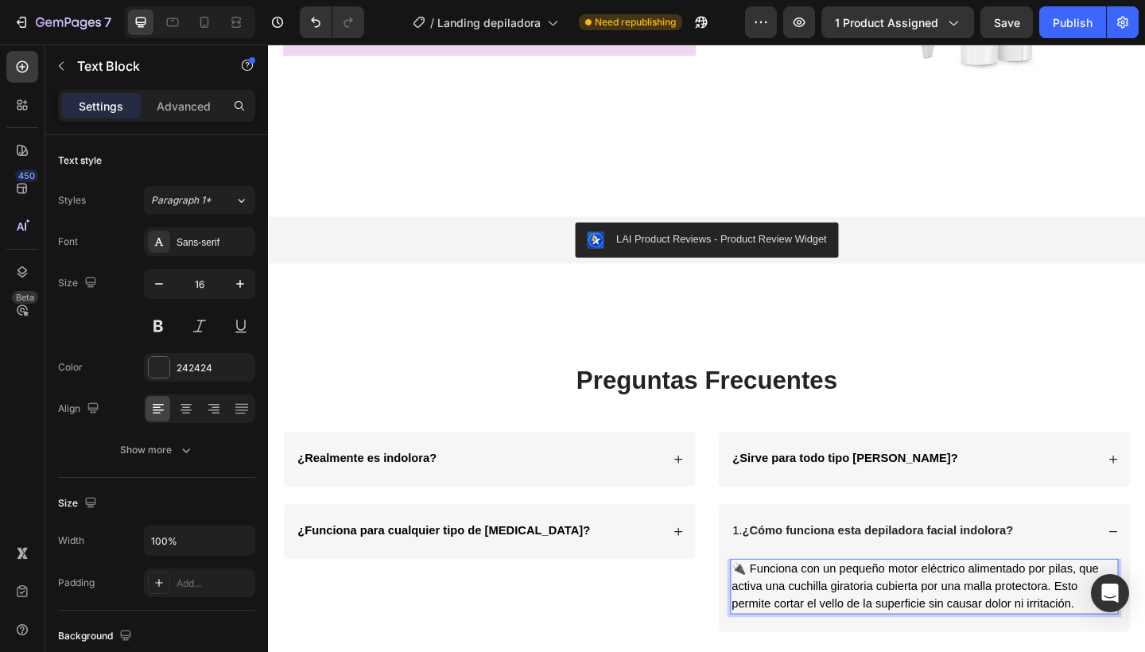
click at [781, 608] on span "🔌 Funciona con un pequeño motor eléctrico alimentado por pilas, que activa una …" at bounding box center [971, 634] width 399 height 52
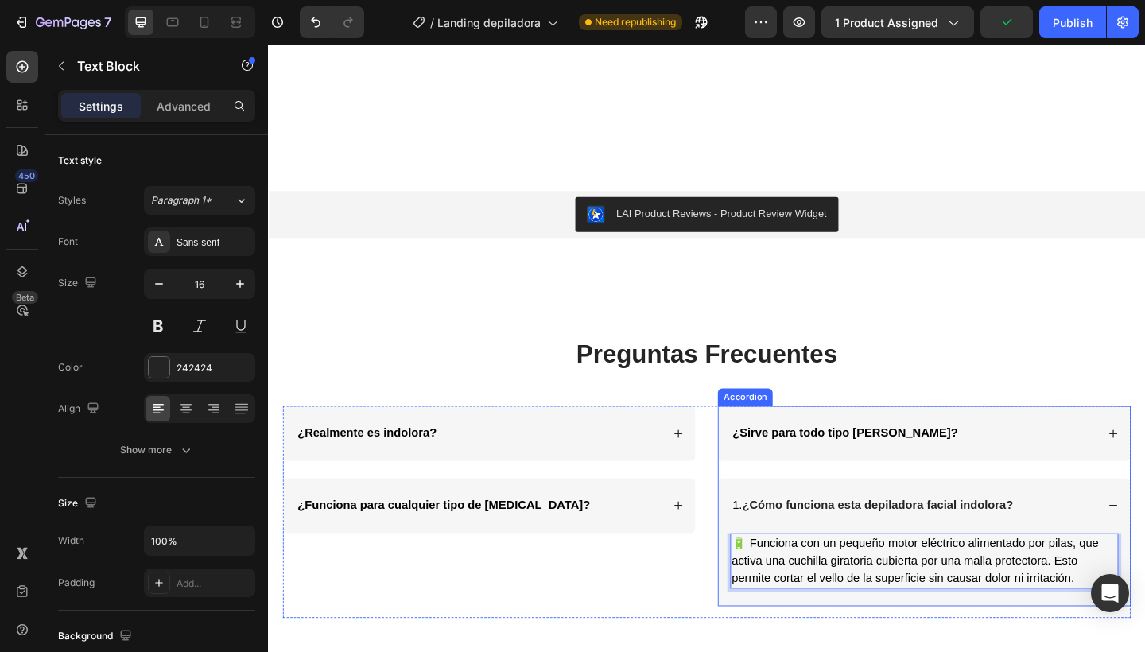
scroll to position [2071, 0]
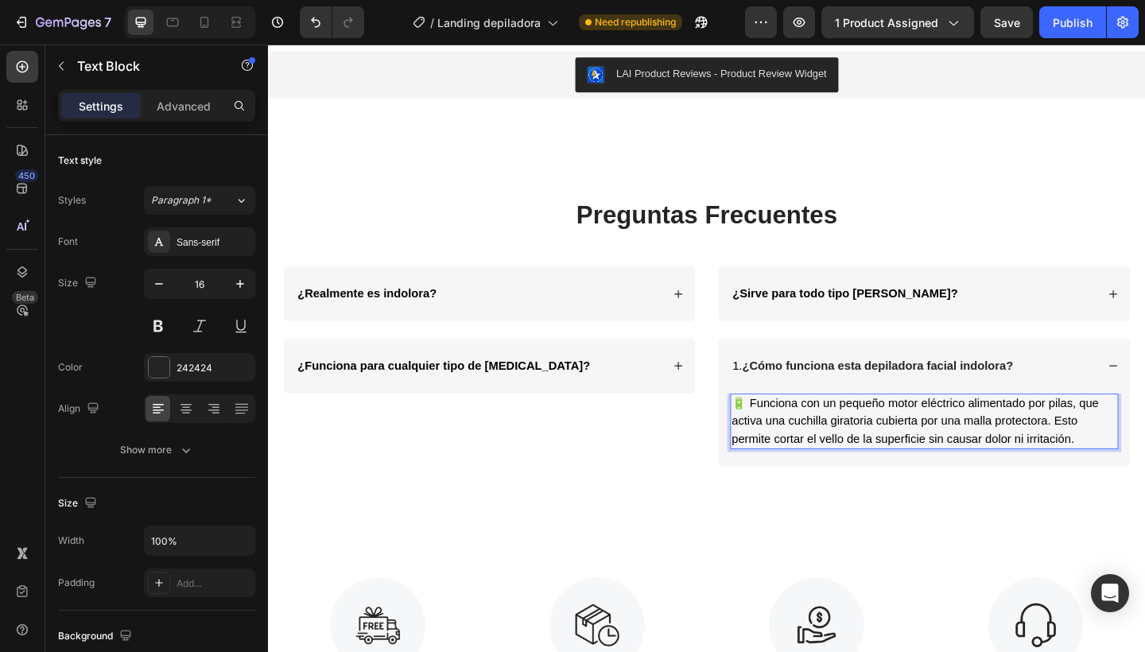
click at [1137, 437] on span "🔋 Funciona con un pequeño motor eléctrico alimentado por pilas, que activa una …" at bounding box center [971, 454] width 399 height 52
click at [1068, 17] on div "Publish" at bounding box center [1073, 22] width 40 height 17
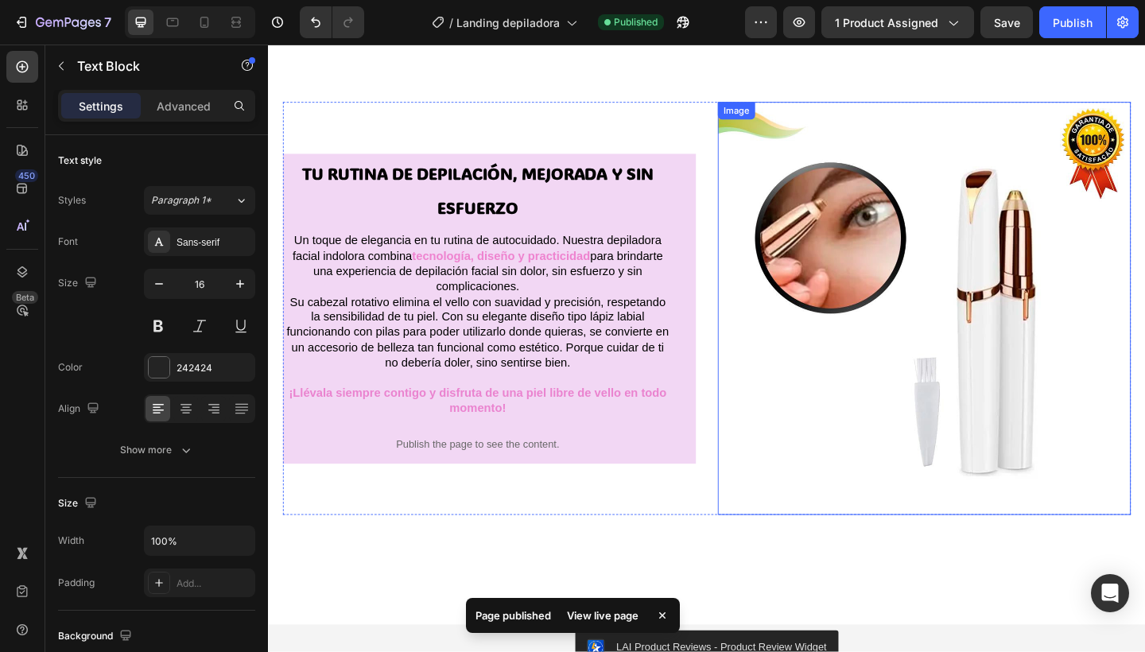
scroll to position [1328, 0]
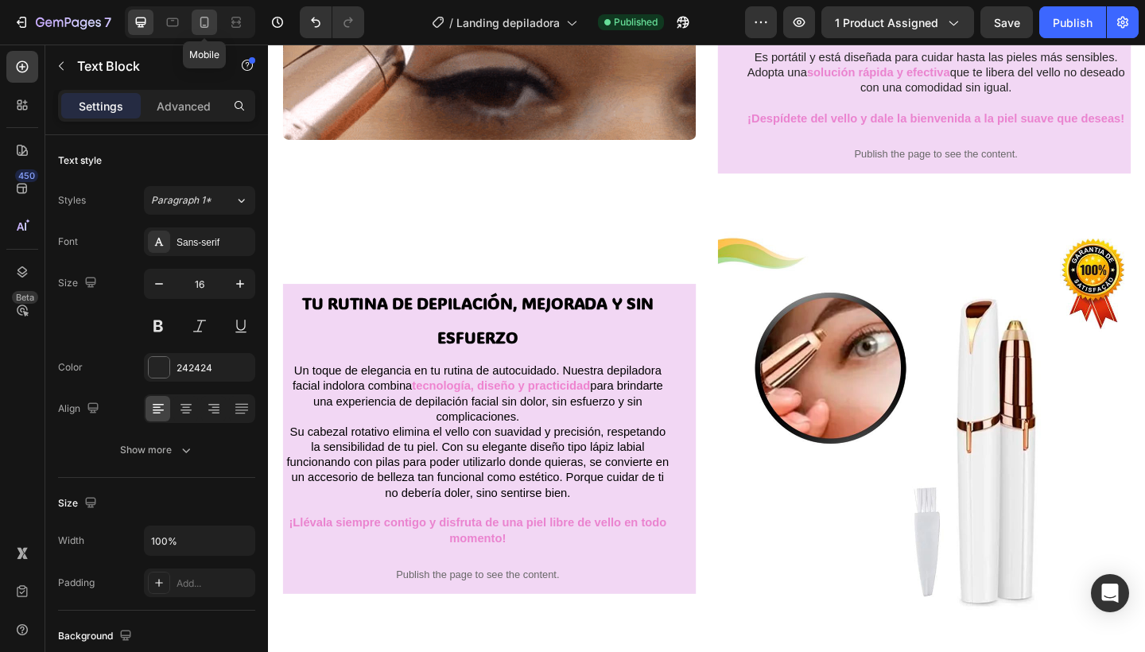
click at [204, 30] on div at bounding box center [204, 22] width 25 height 25
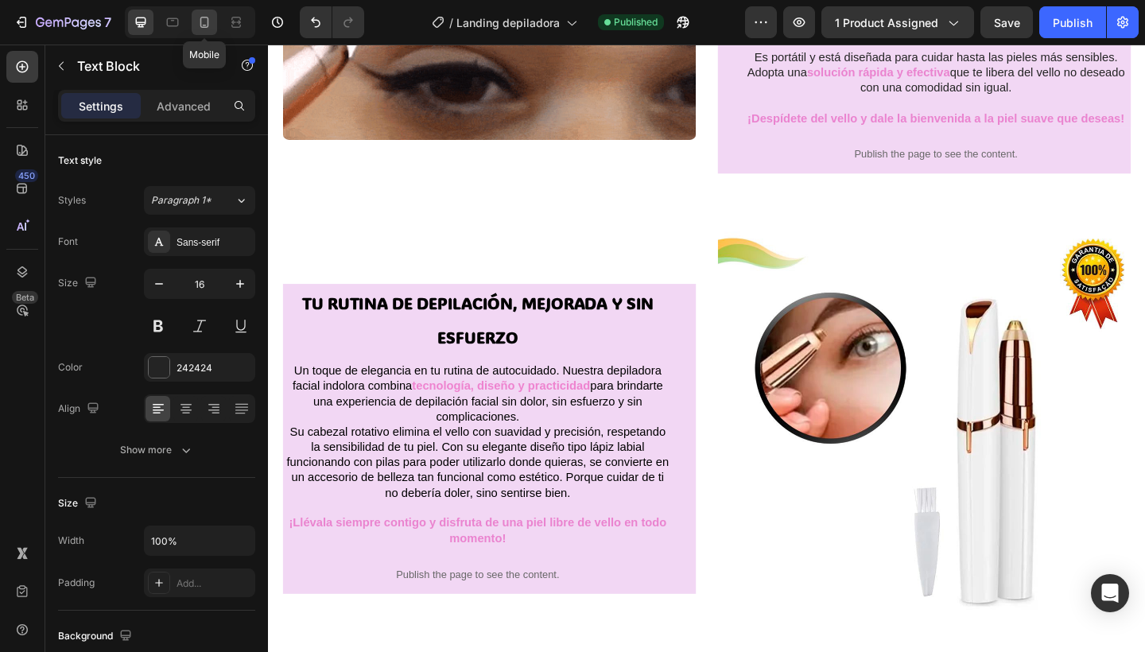
type input "14"
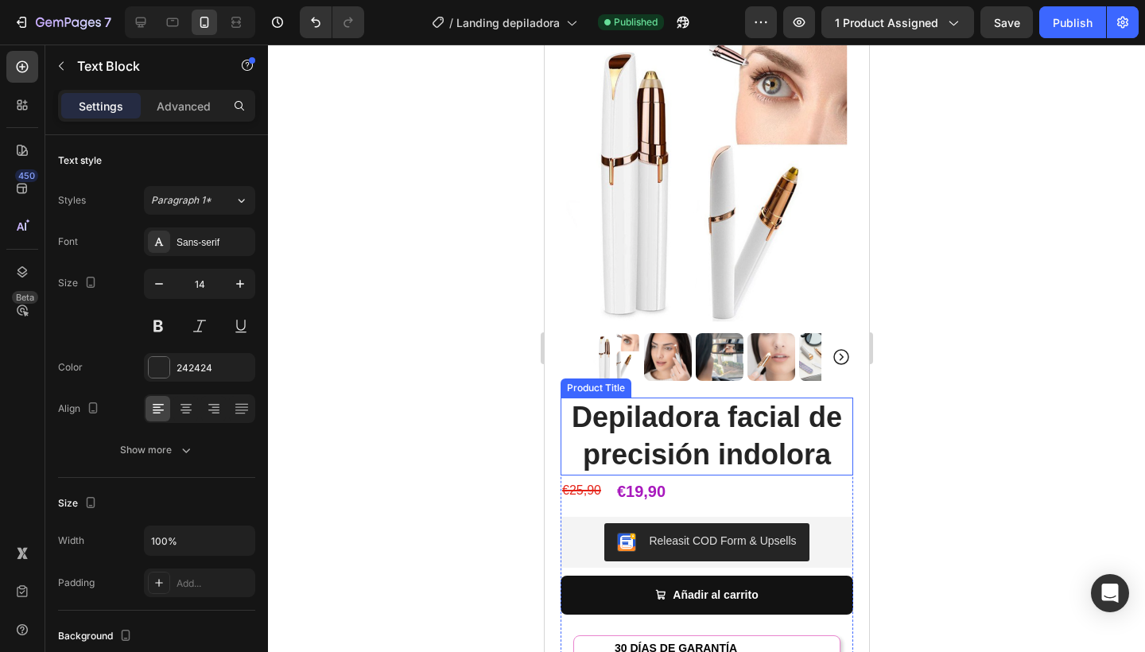
scroll to position [62, 0]
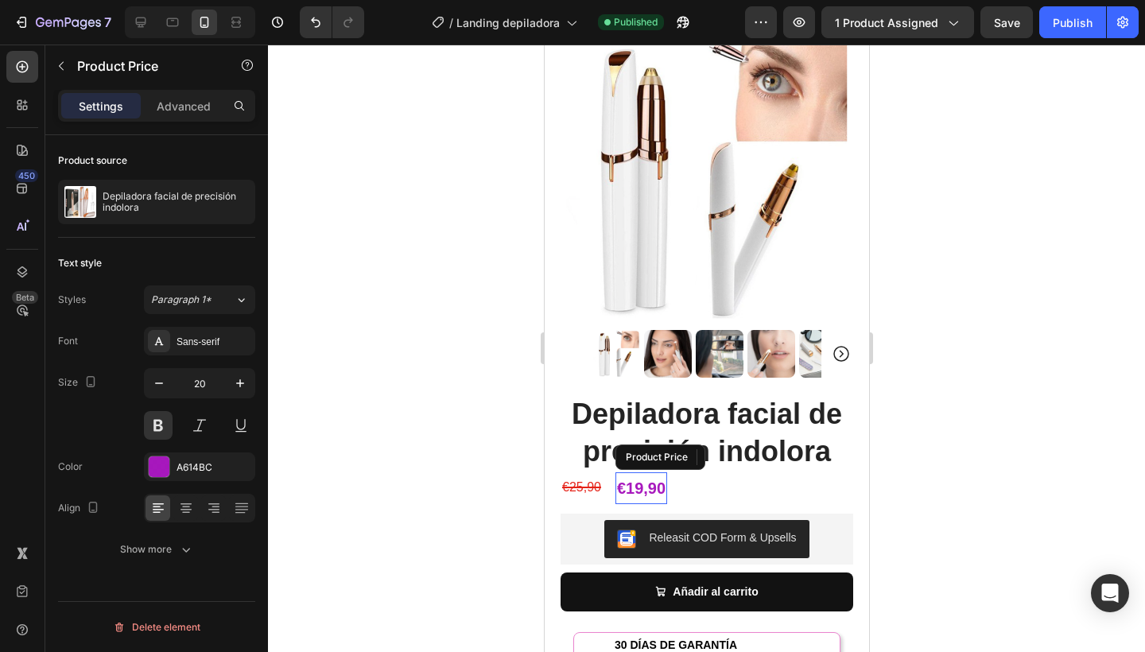
click at [655, 476] on div "€19,90" at bounding box center [640, 488] width 52 height 32
click at [241, 386] on icon "button" at bounding box center [240, 383] width 16 height 16
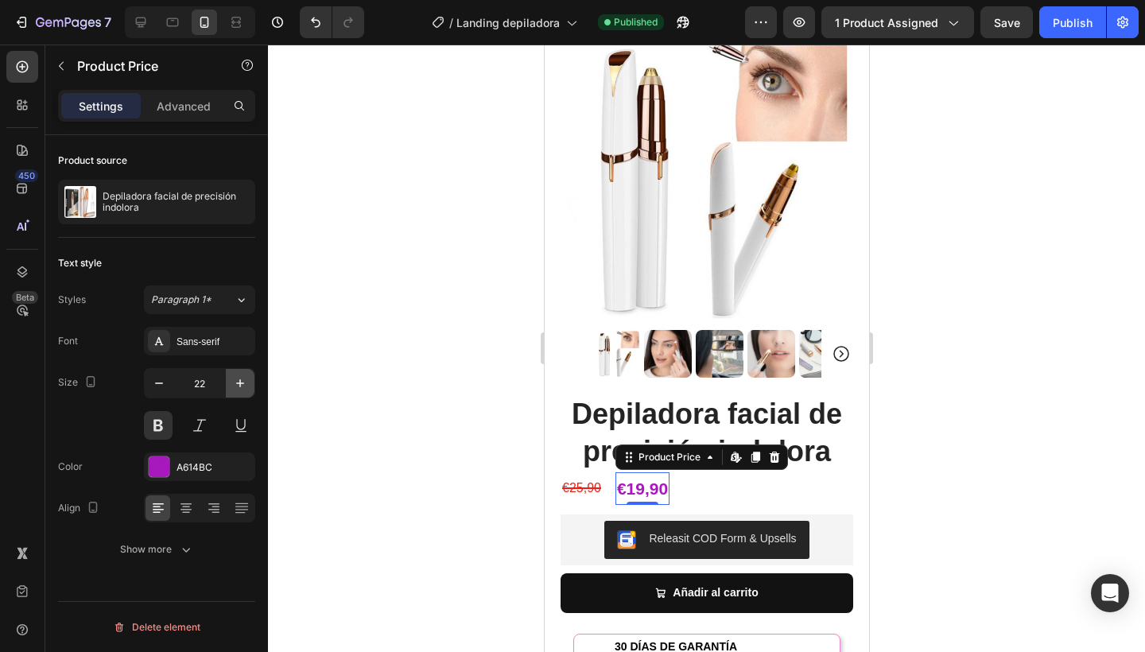
click at [241, 386] on icon "button" at bounding box center [240, 383] width 16 height 16
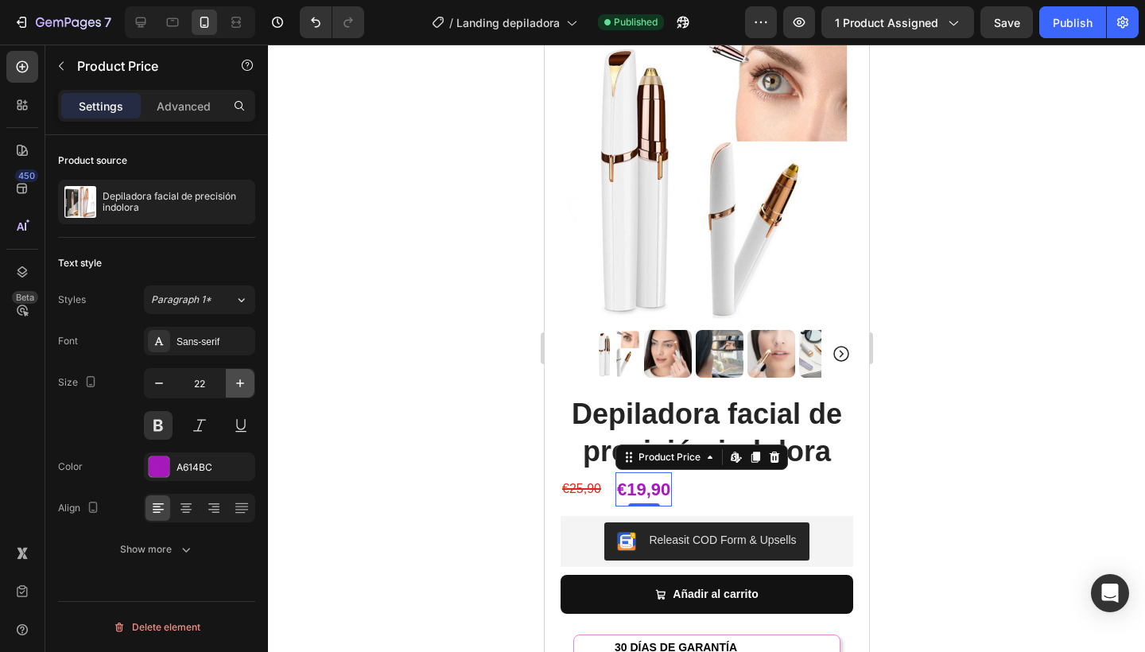
click at [241, 386] on icon "button" at bounding box center [240, 383] width 16 height 16
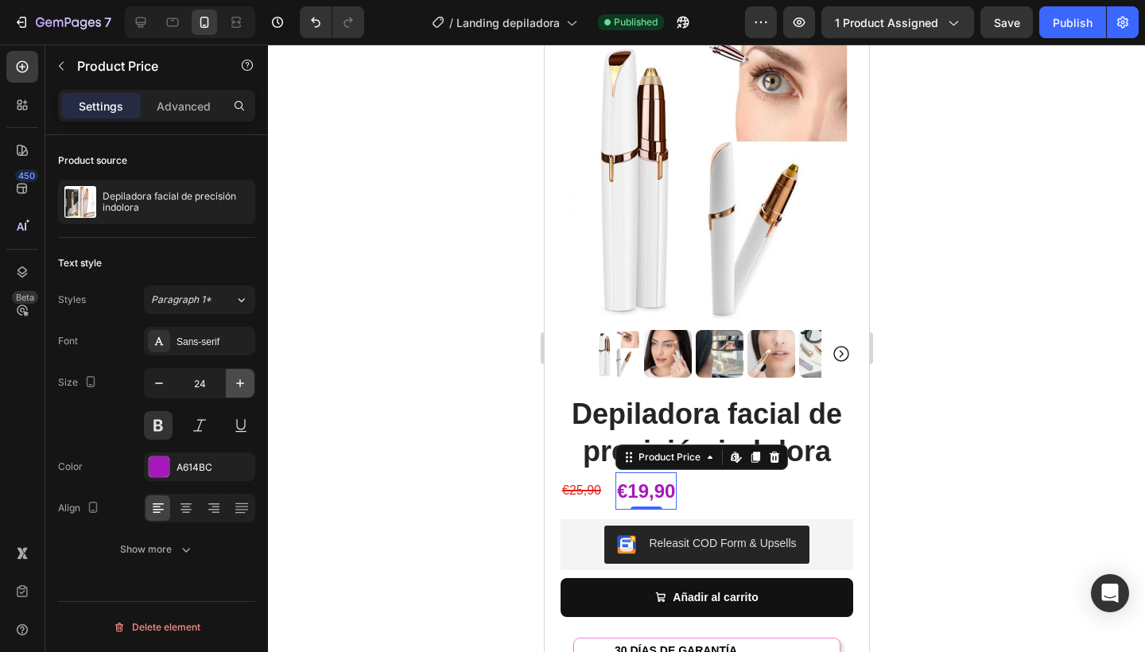
click at [241, 386] on icon "button" at bounding box center [240, 383] width 16 height 16
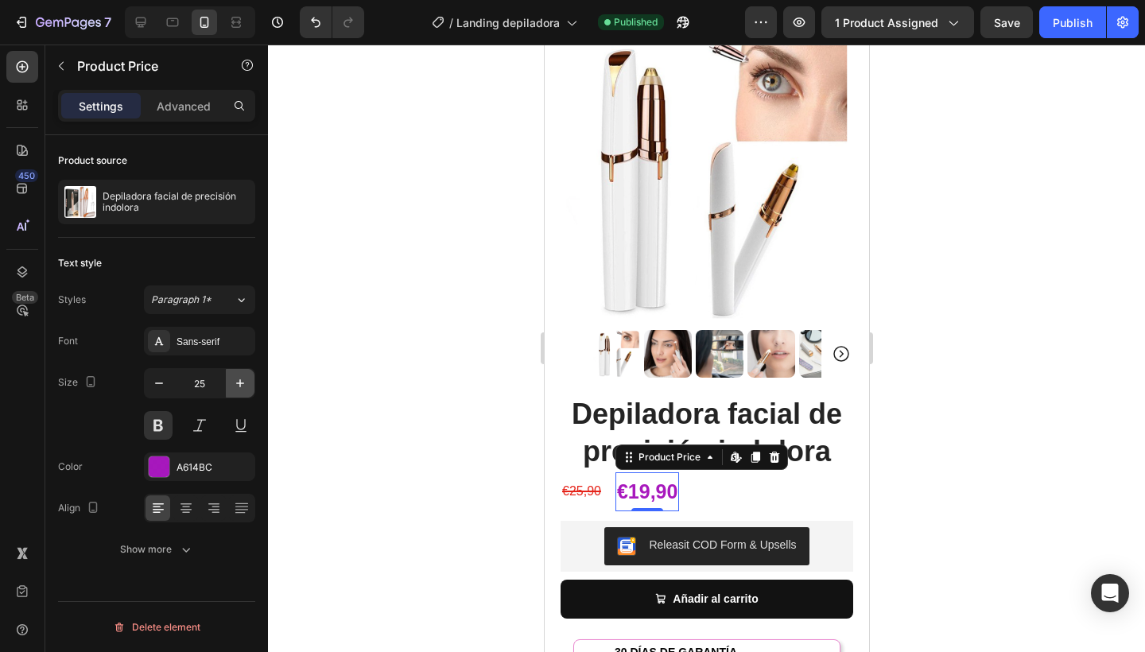
click at [241, 386] on icon "button" at bounding box center [240, 383] width 16 height 16
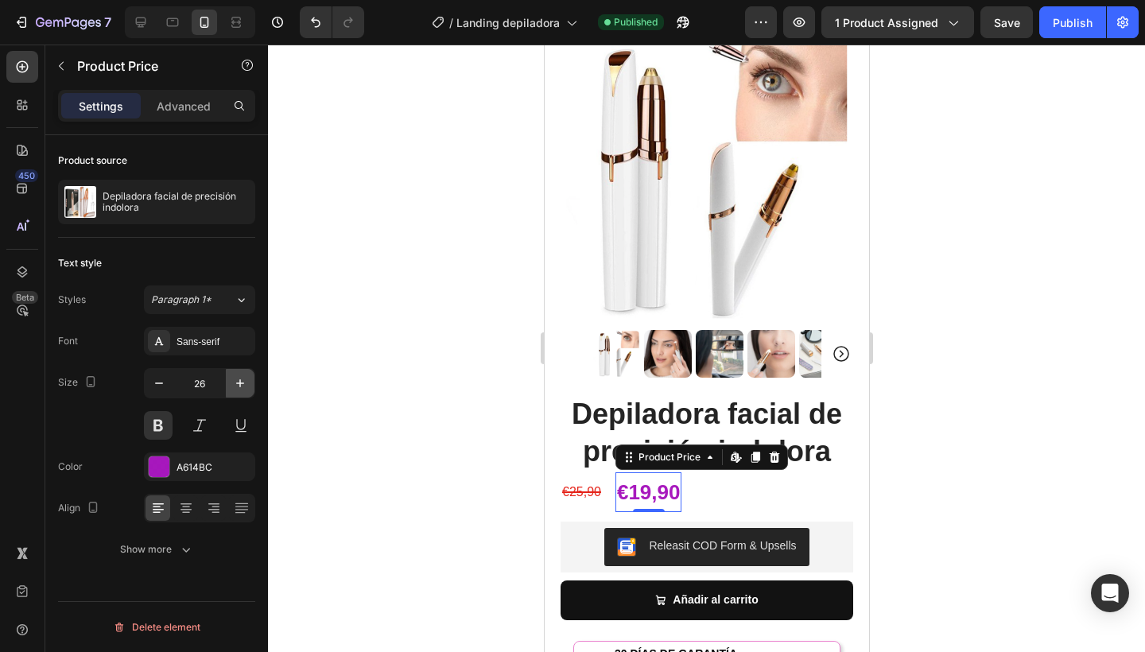
click at [241, 386] on icon "button" at bounding box center [240, 383] width 16 height 16
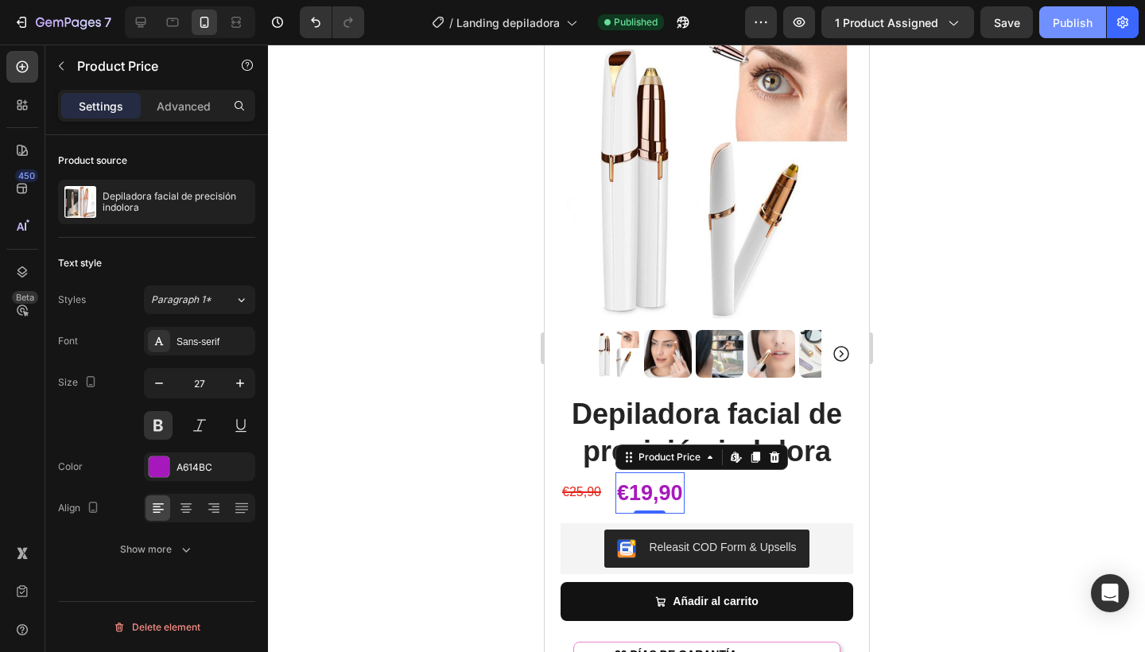
click at [1081, 25] on div "Publish" at bounding box center [1073, 22] width 40 height 17
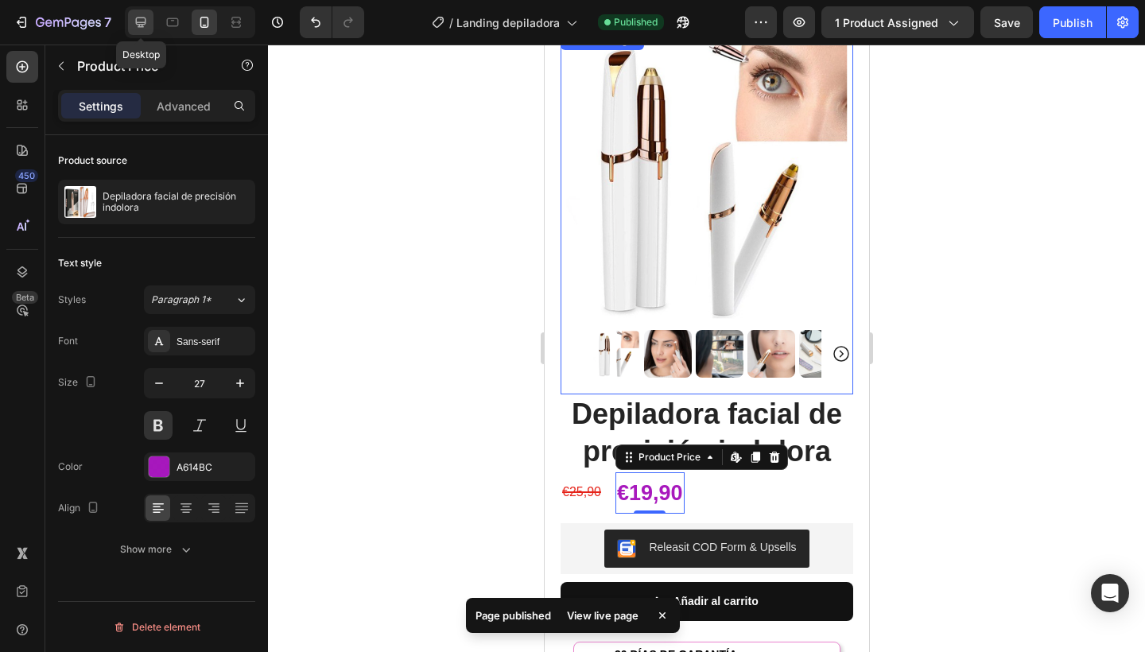
click at [138, 25] on icon at bounding box center [141, 22] width 10 height 10
type input "33"
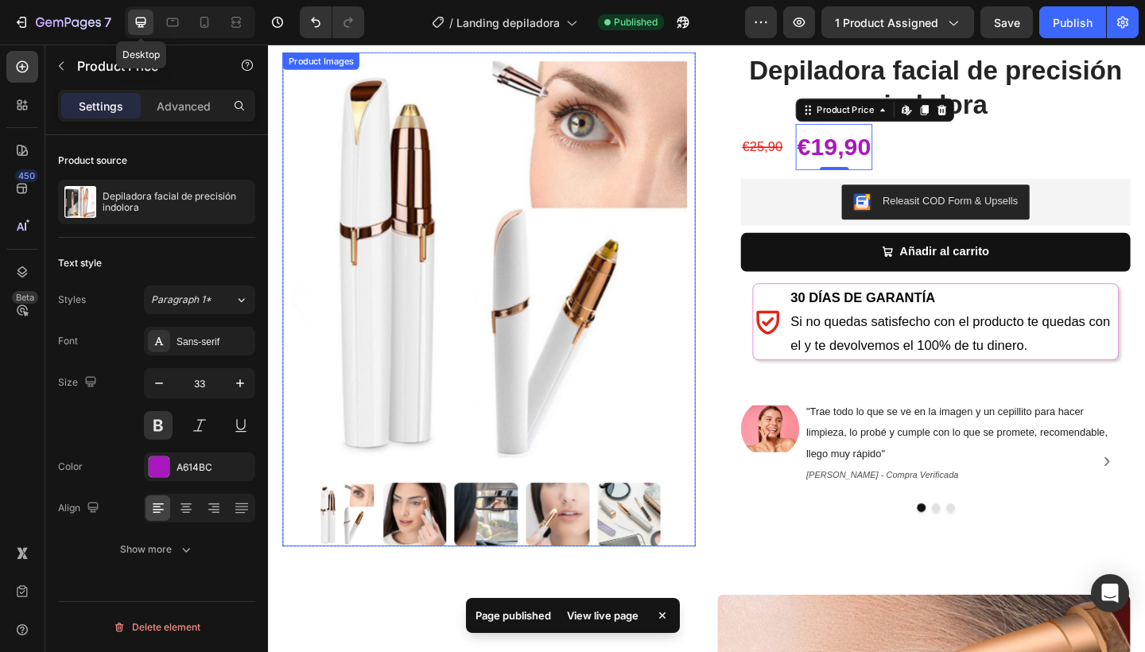
scroll to position [91, 0]
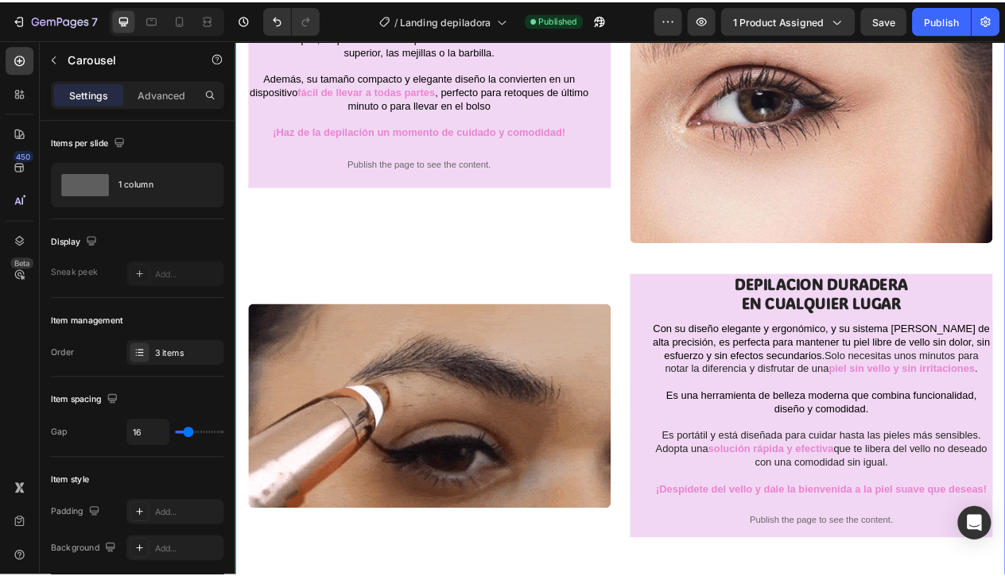
scroll to position [433, 0]
